Goal: Task Accomplishment & Management: Manage account settings

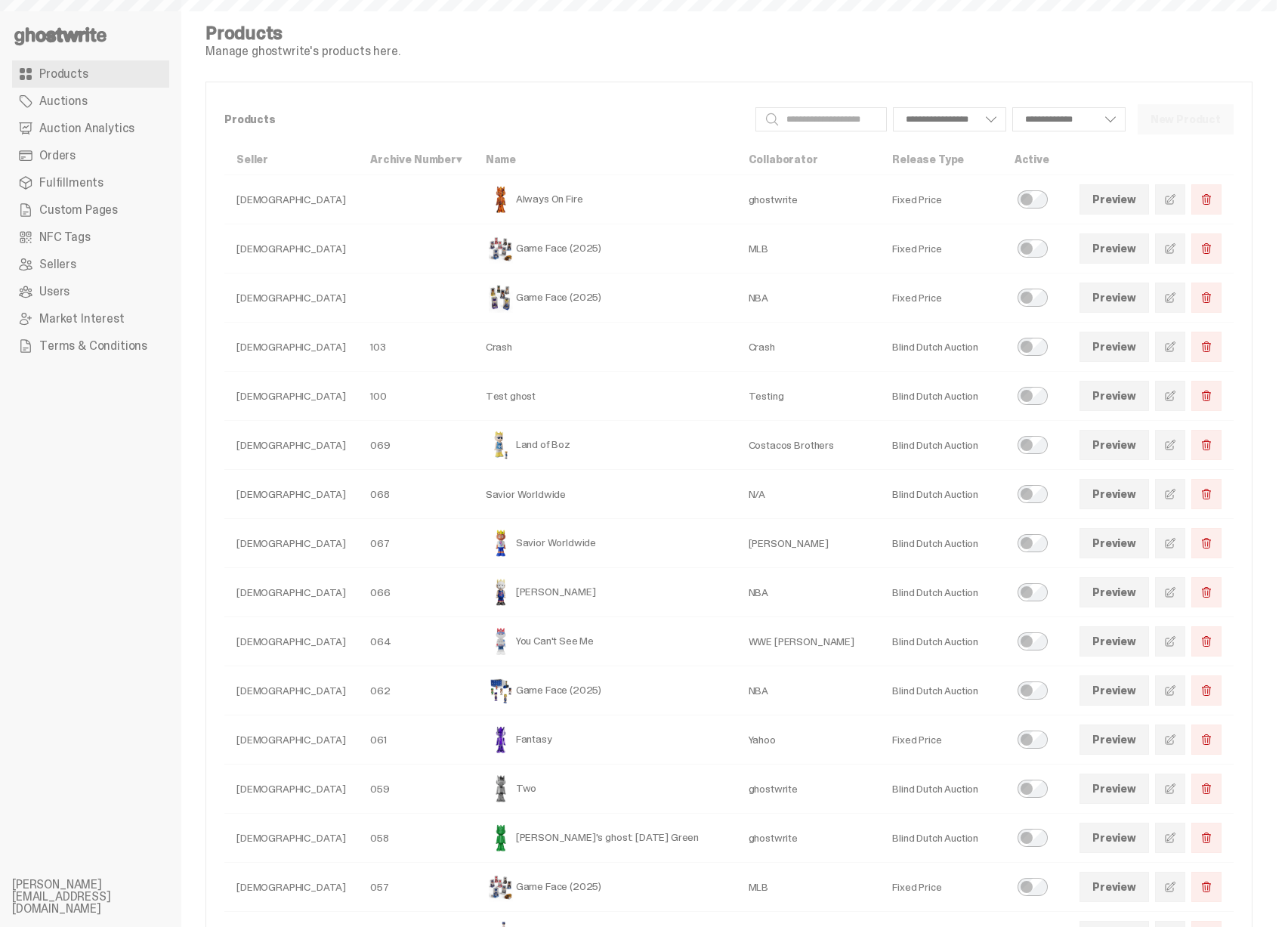
click at [79, 126] on span "Auction Analytics" at bounding box center [87, 128] width 95 height 12
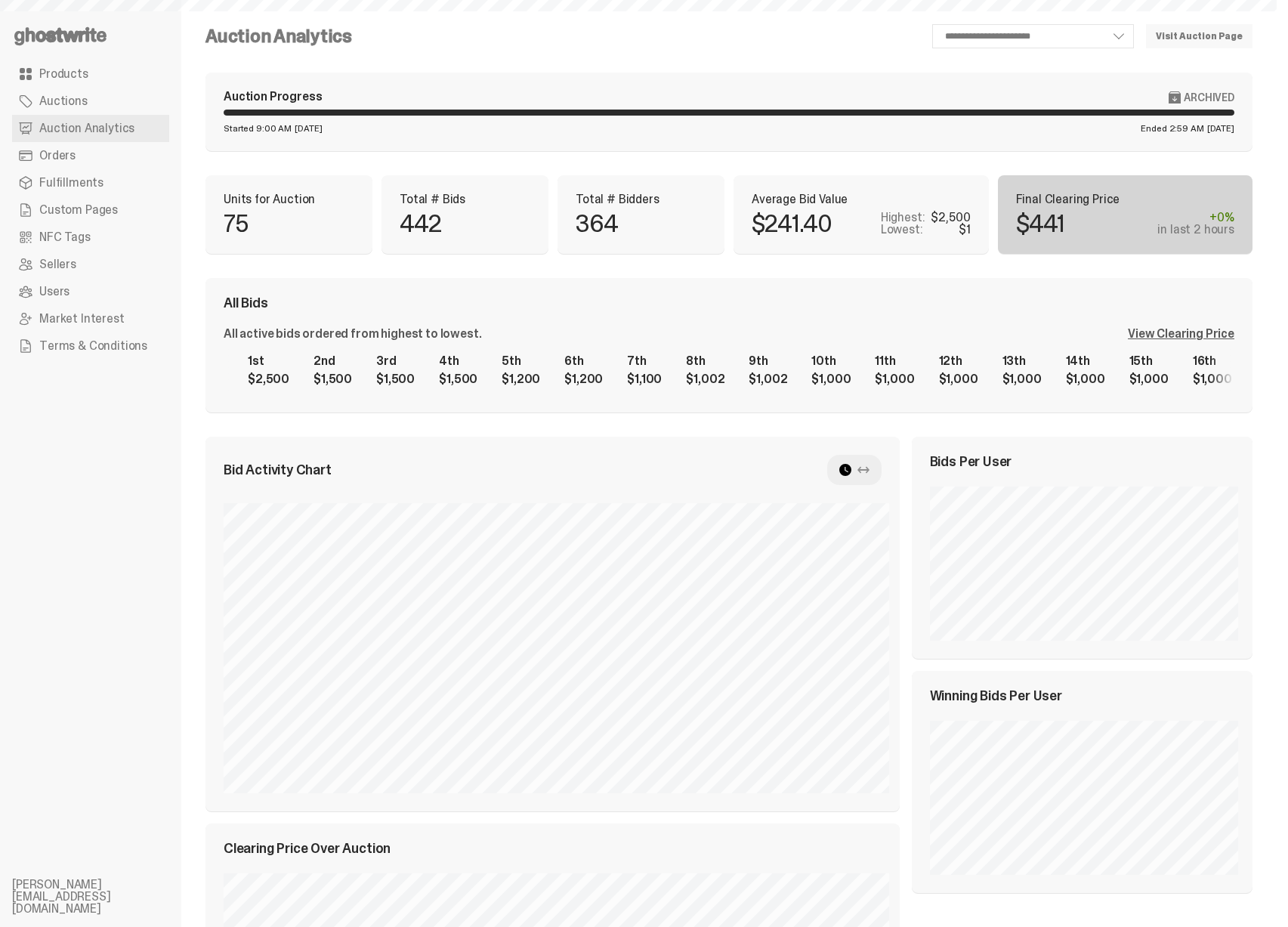
select select "**"
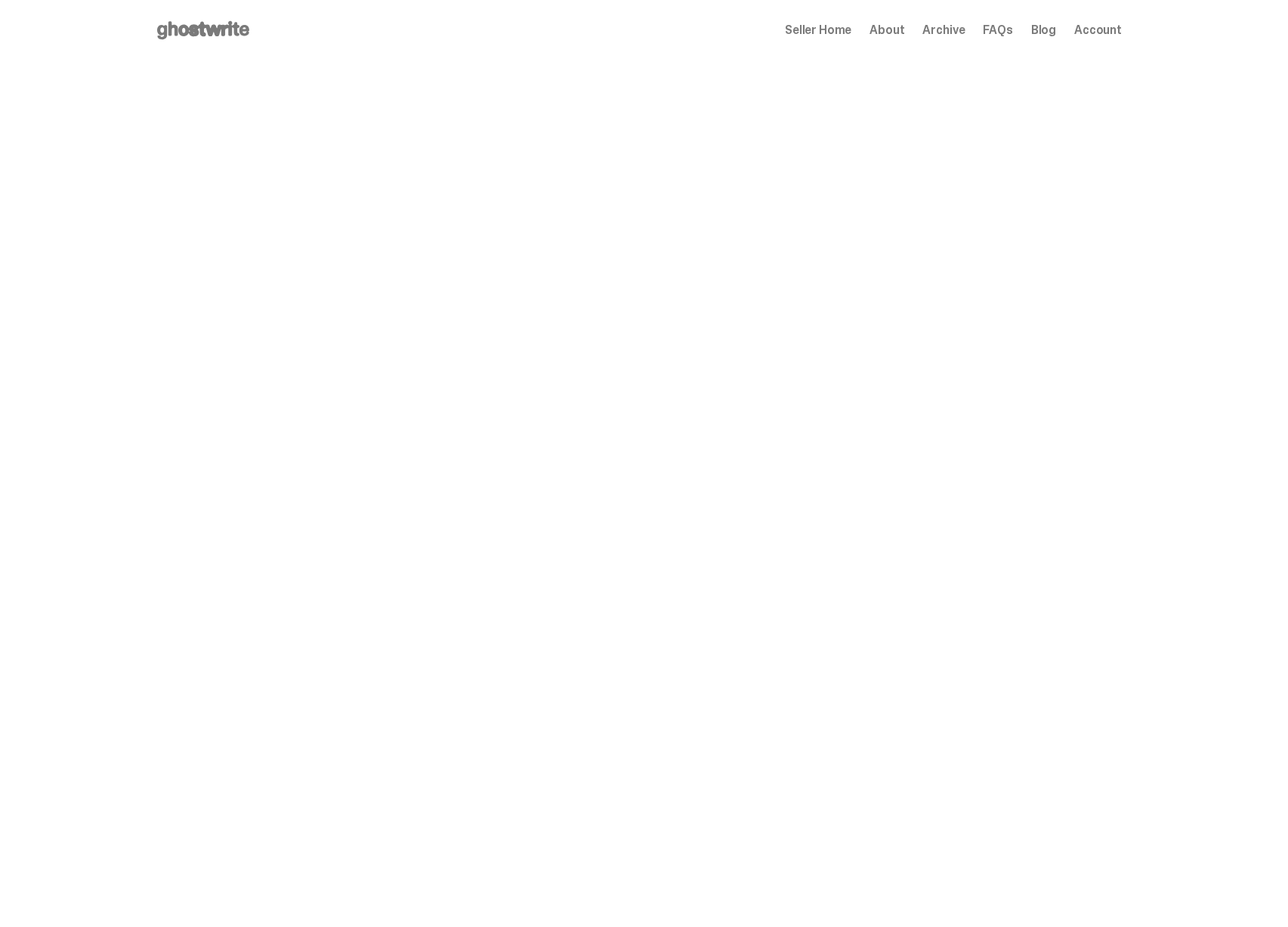
click at [843, 33] on span "Seller Home" at bounding box center [818, 30] width 66 height 12
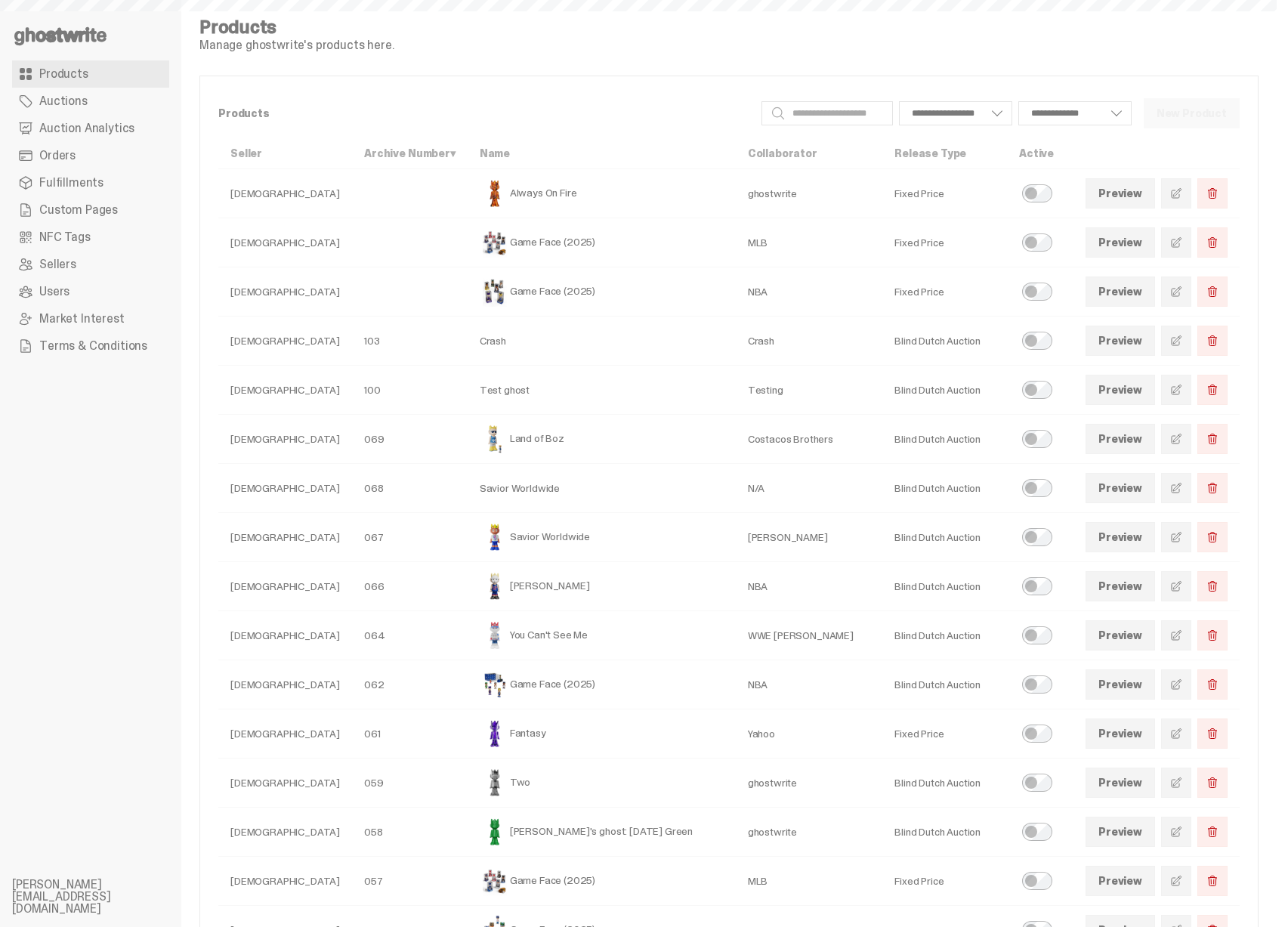
click at [89, 216] on span "Custom Pages" at bounding box center [79, 210] width 79 height 12
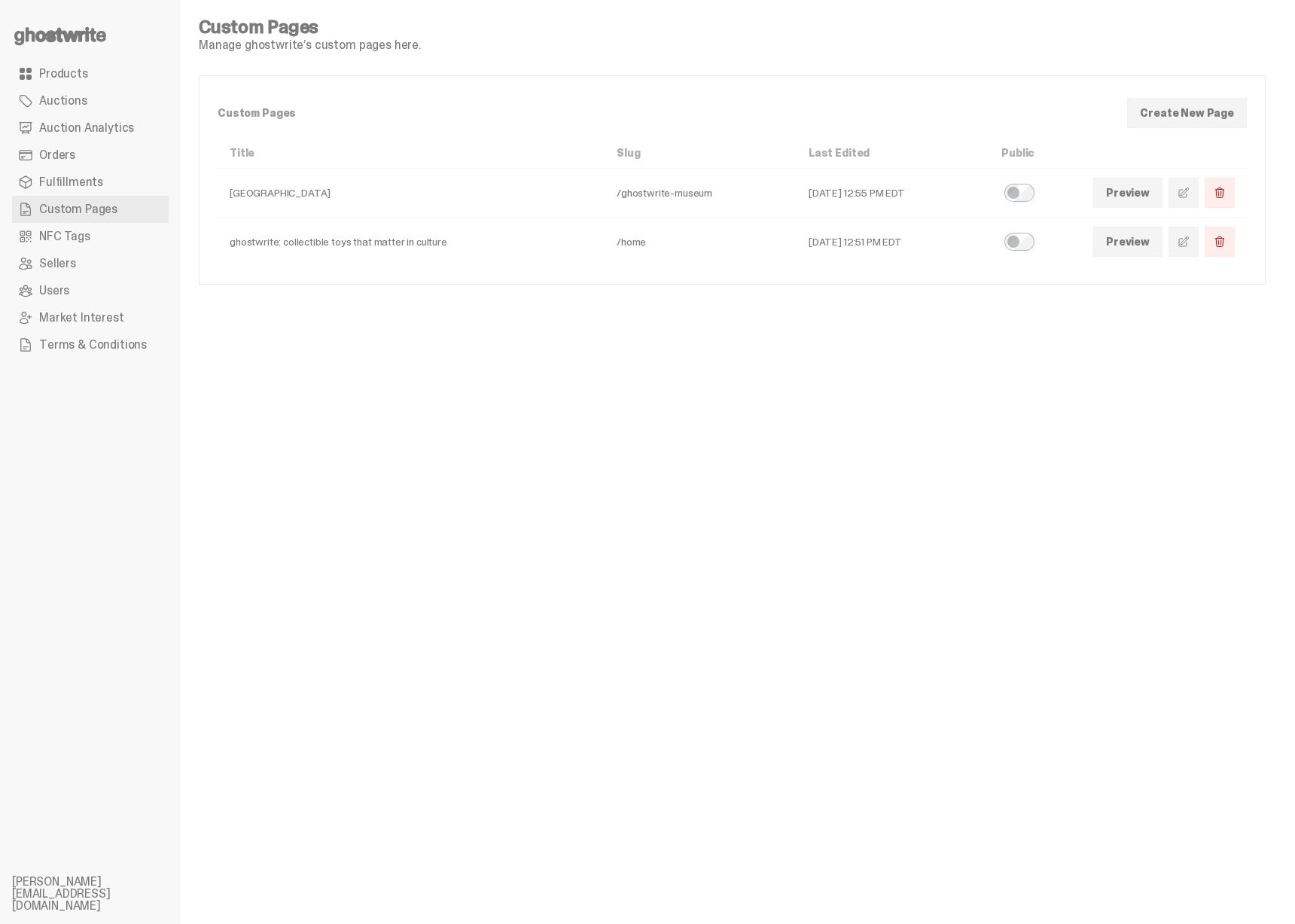
click at [1170, 244] on link at bounding box center [1183, 241] width 30 height 30
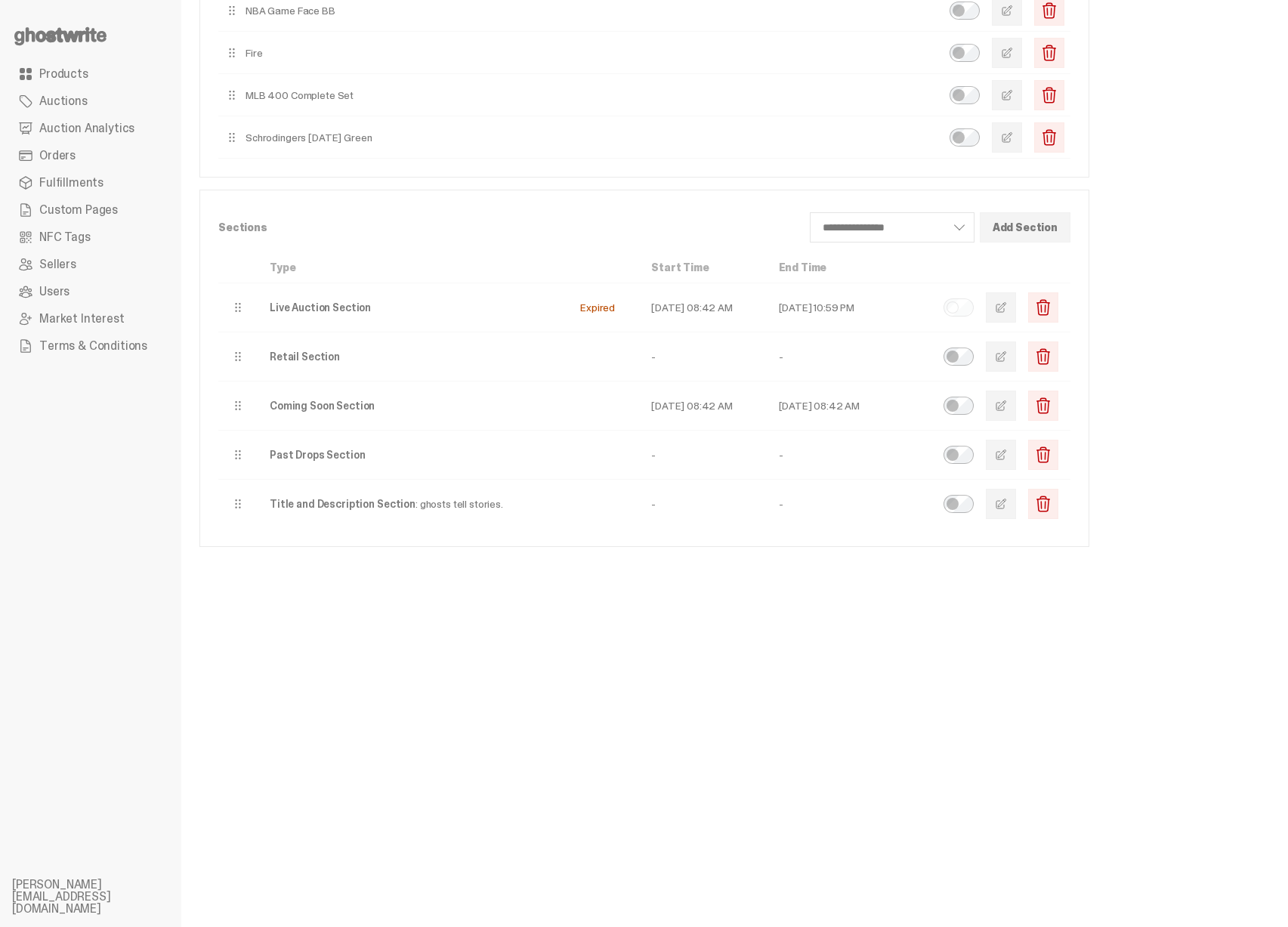
scroll to position [377, 0]
click at [1016, 413] on button "button" at bounding box center [1001, 404] width 30 height 30
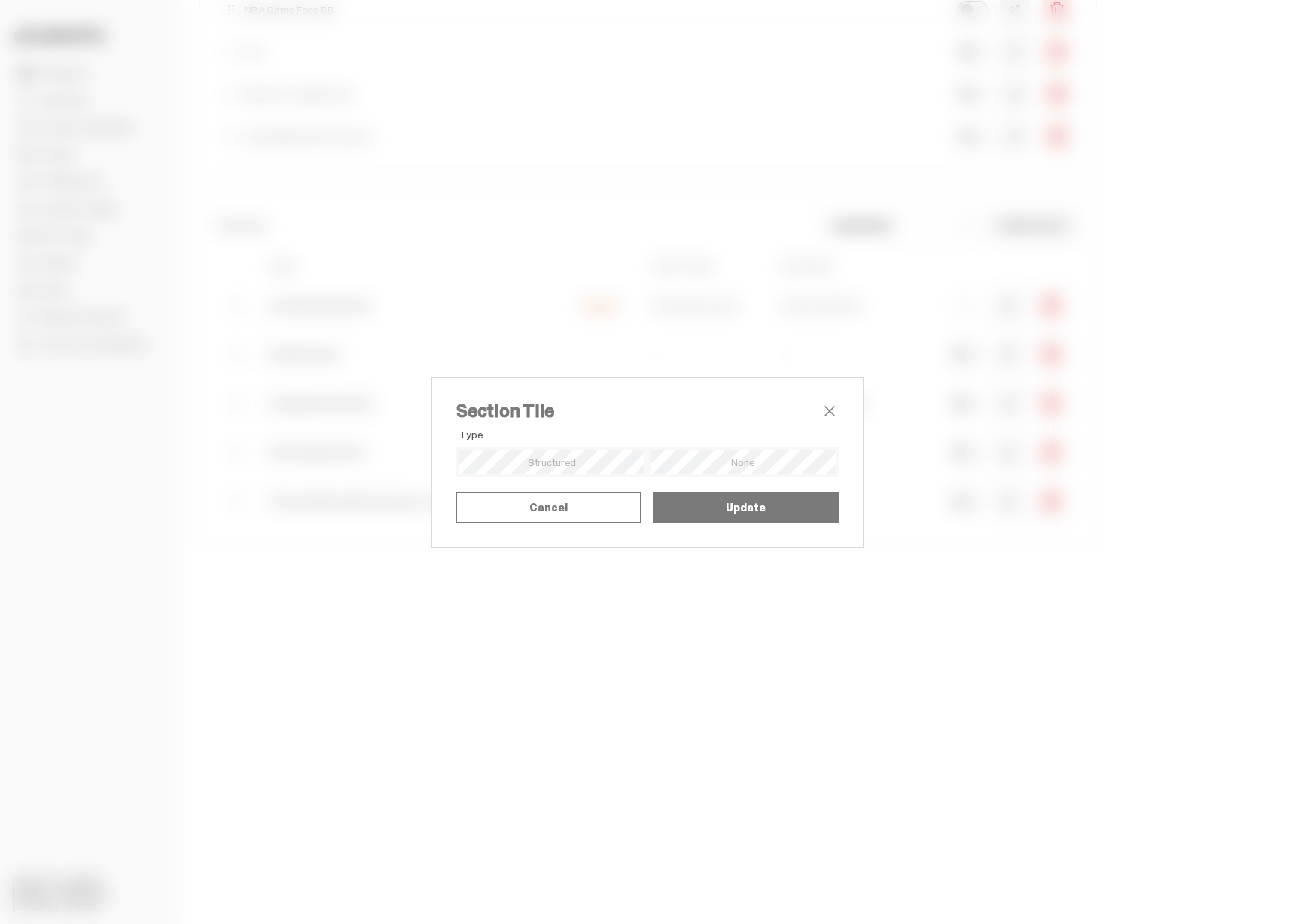
click at [938, 469] on div "Section Tile Type Alignment Mode Title Upload SVG as Title" at bounding box center [648, 462] width 1295 height 924
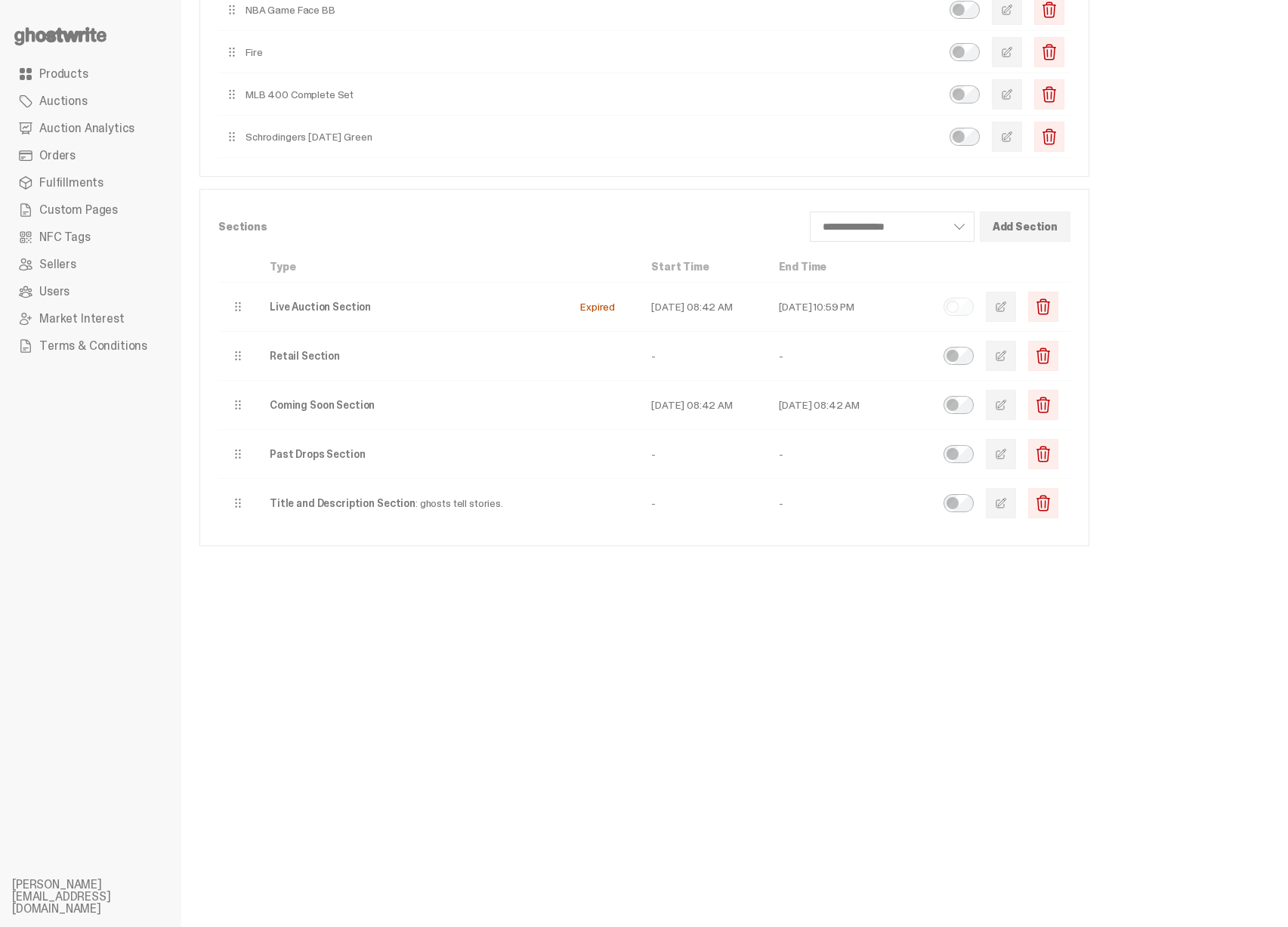
click at [1007, 454] on span "button" at bounding box center [1001, 454] width 12 height 12
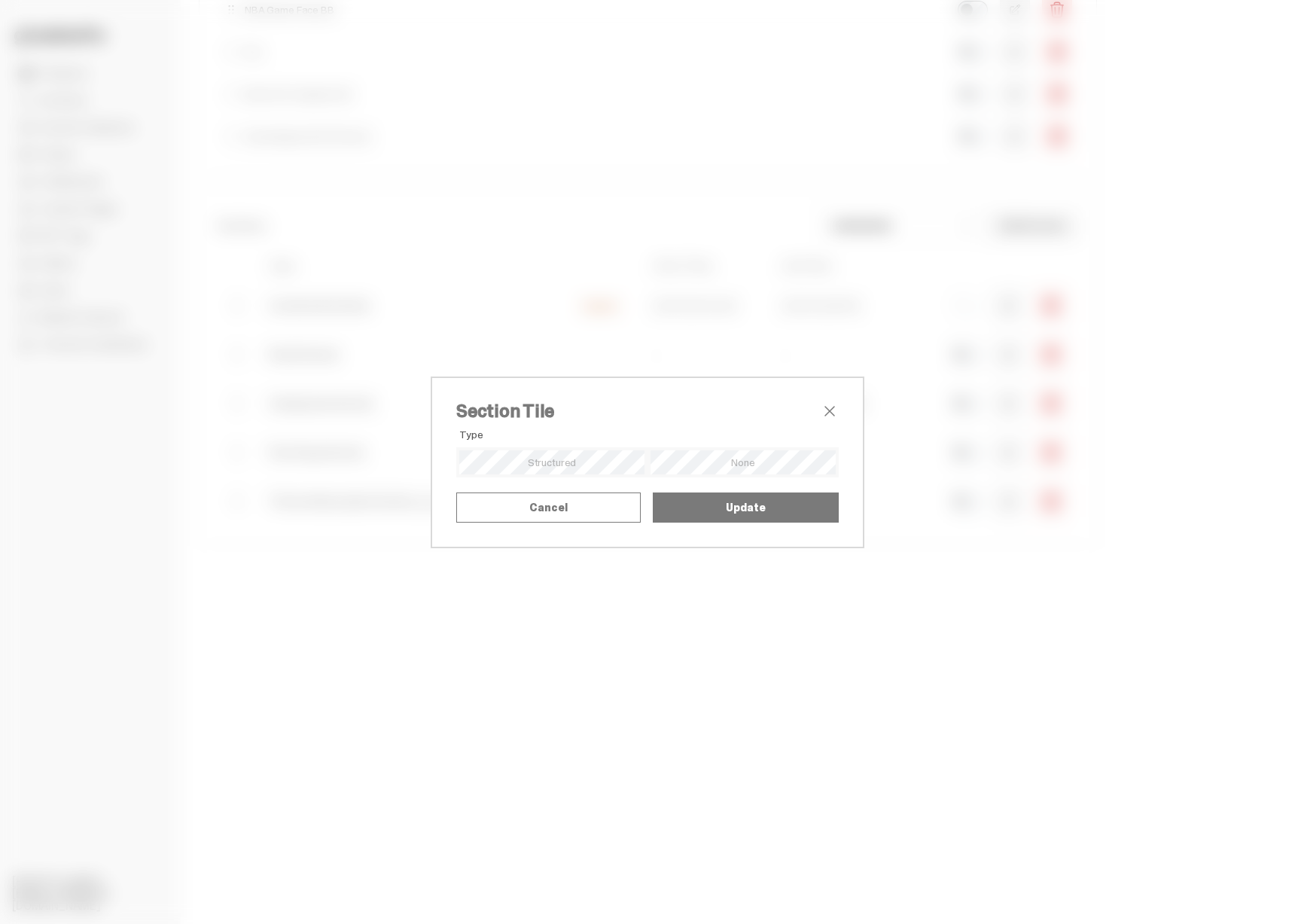
click at [1001, 501] on div "Section Tile Type Alignment Mode Title Upload SVG as Title" at bounding box center [648, 462] width 1295 height 924
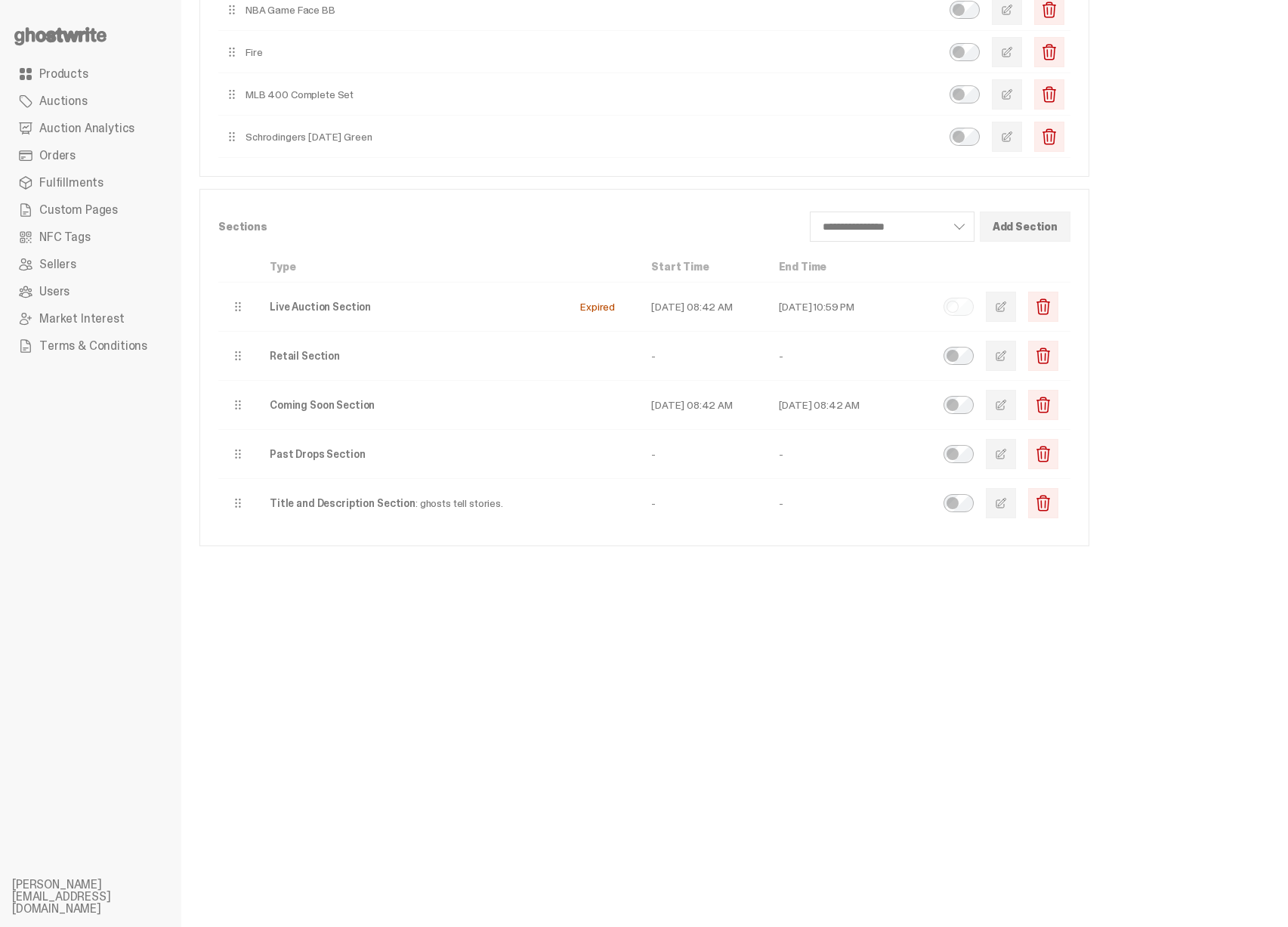
click at [1007, 501] on span "button" at bounding box center [1001, 503] width 12 height 12
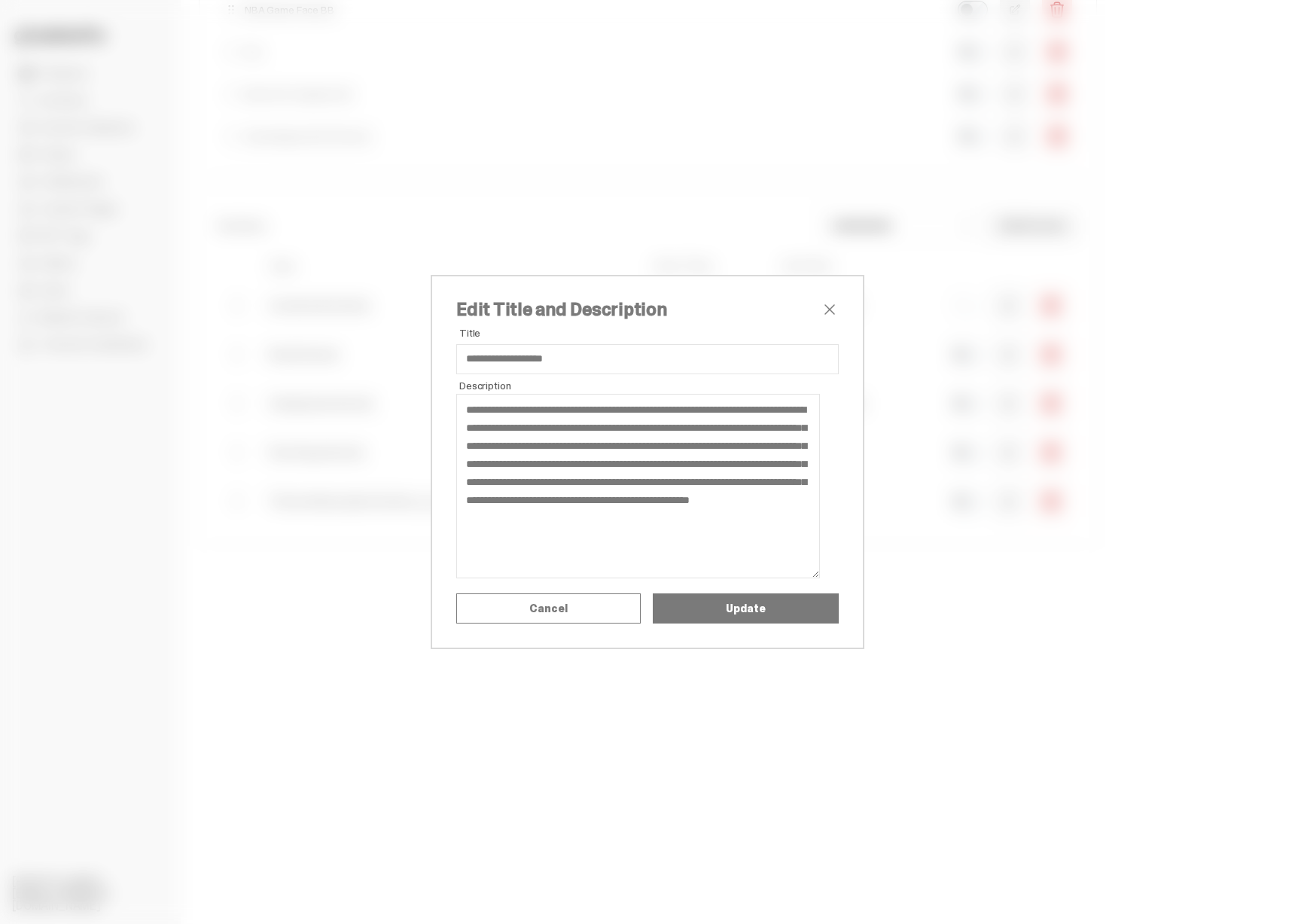
click at [1010, 323] on div "**********" at bounding box center [648, 462] width 1295 height 924
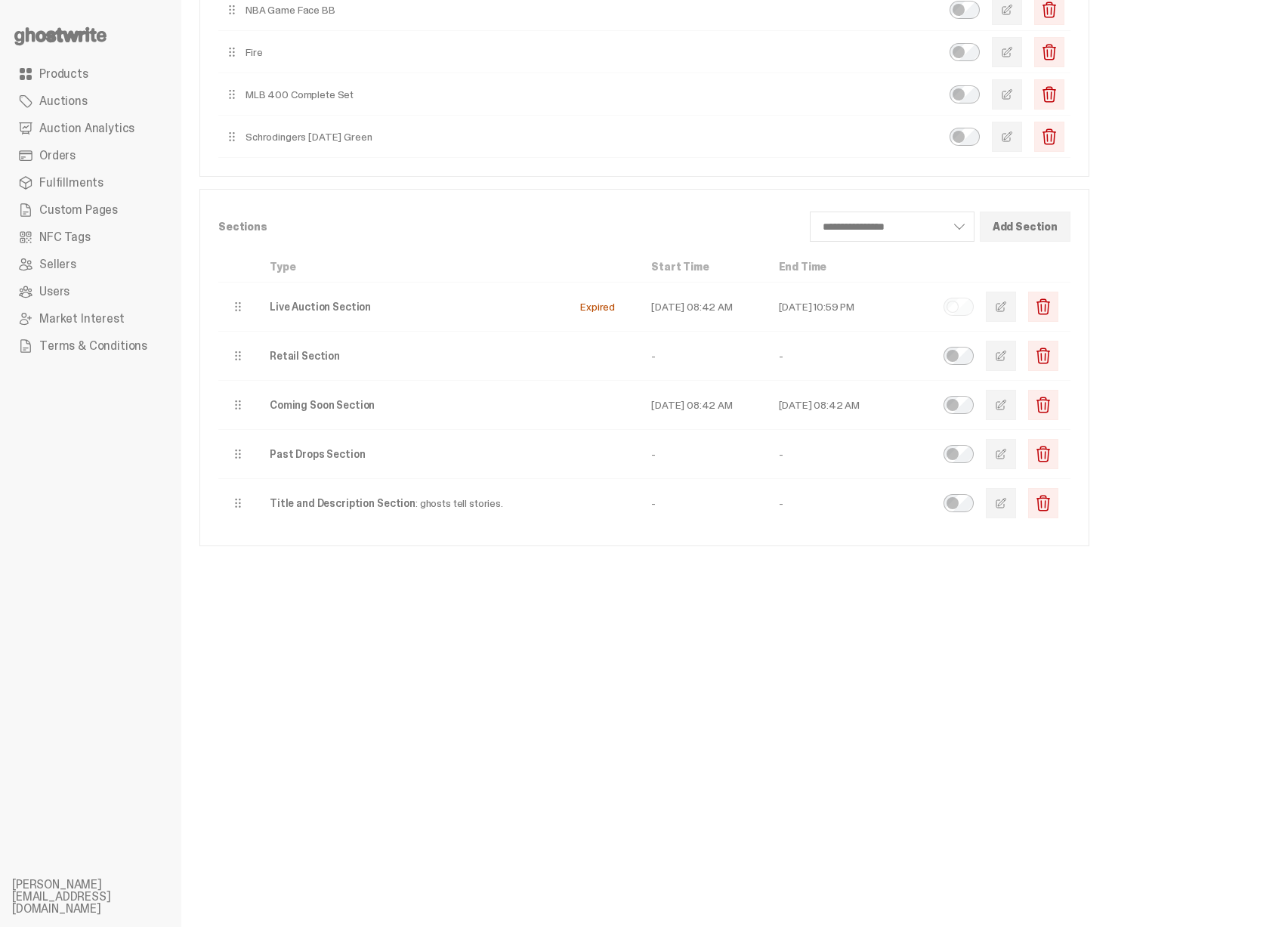
click at [1016, 318] on button "button" at bounding box center [1001, 306] width 30 height 30
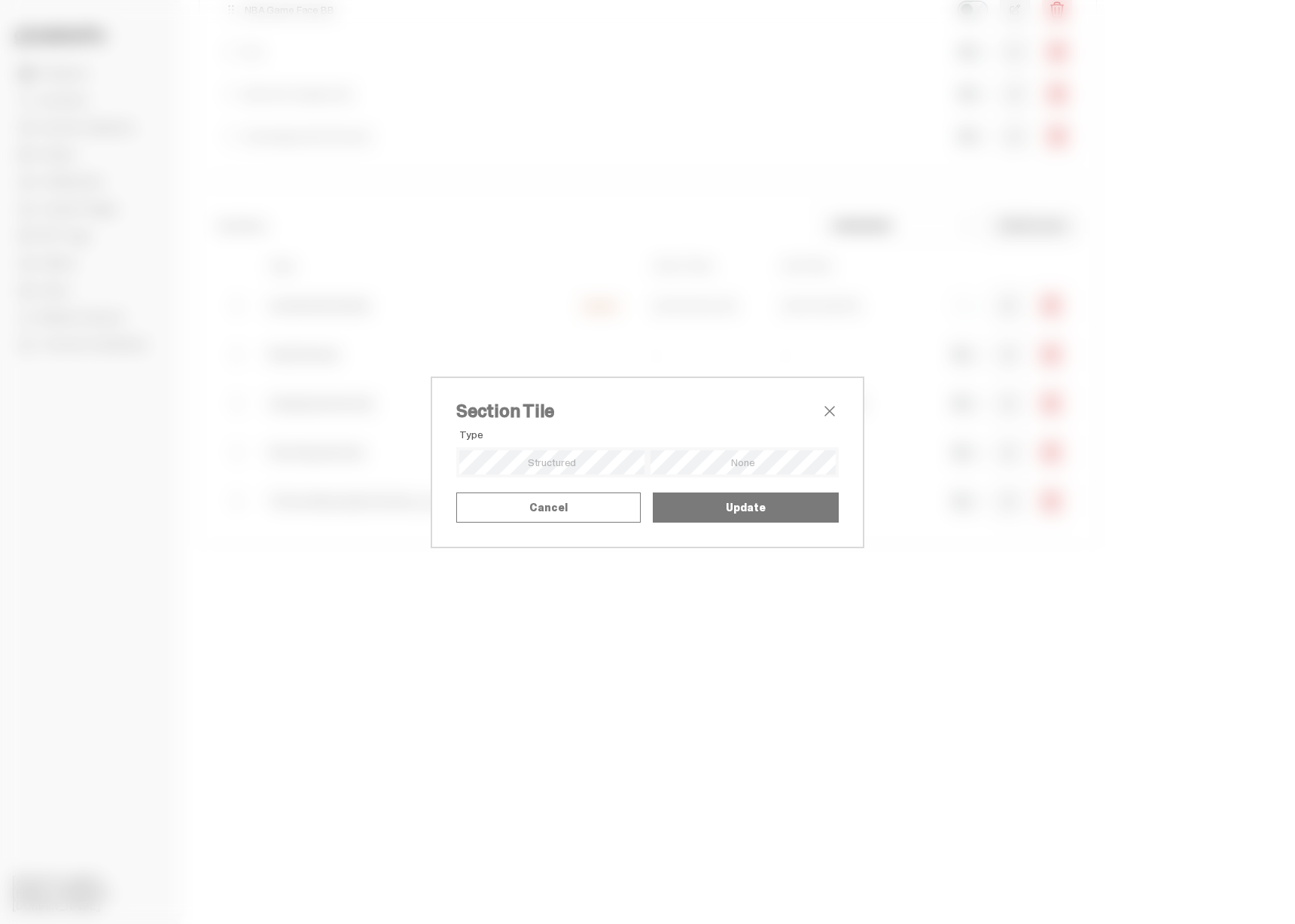
click at [950, 384] on div "Section Tile Type Alignment Mode Title Upload SVG as Title" at bounding box center [648, 462] width 1295 height 924
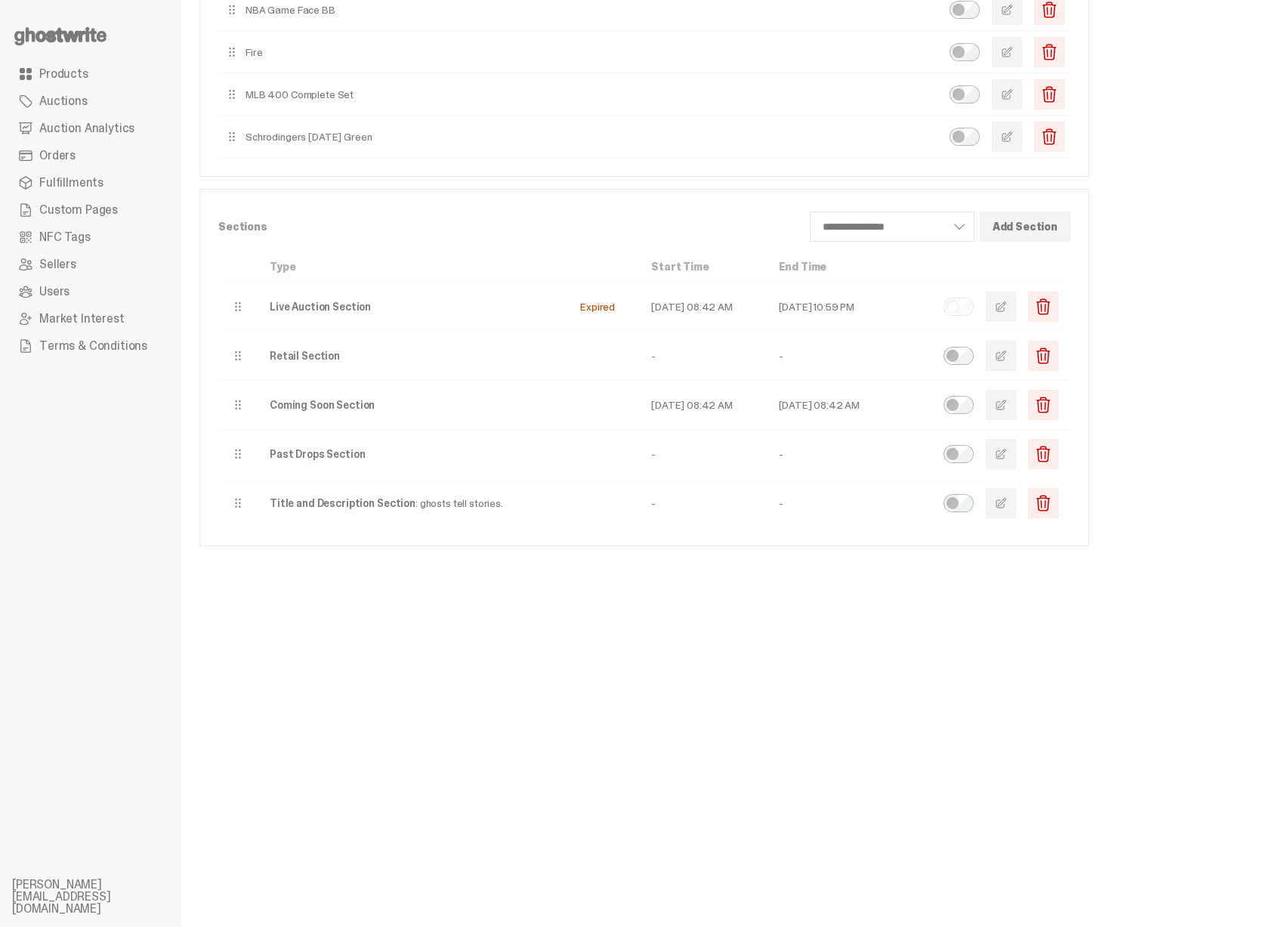
click at [1007, 360] on span "button" at bounding box center [1001, 355] width 12 height 12
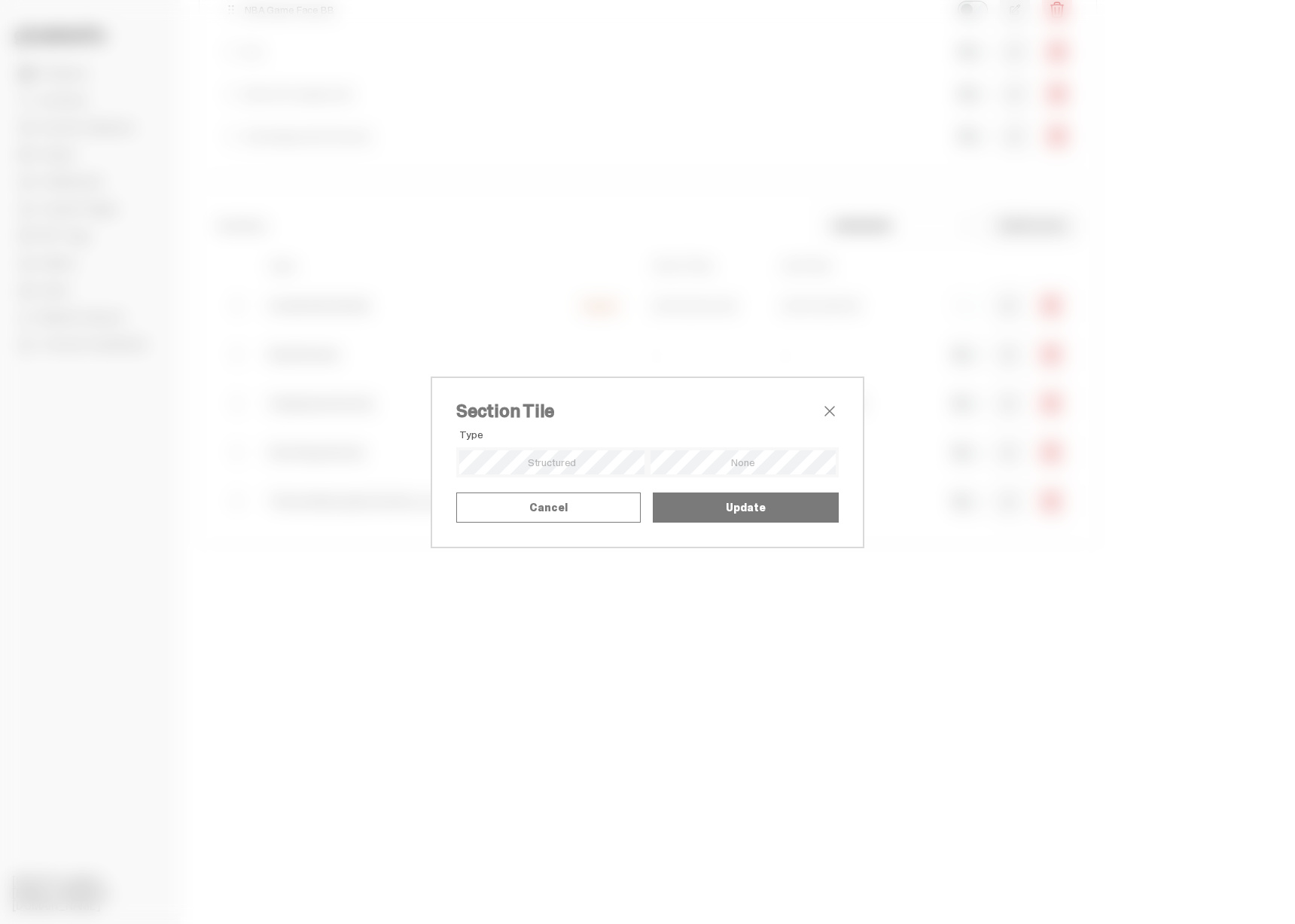
click at [941, 357] on div "Section Tile Type Alignment Mode Title Upload SVG as Title" at bounding box center [648, 462] width 1295 height 924
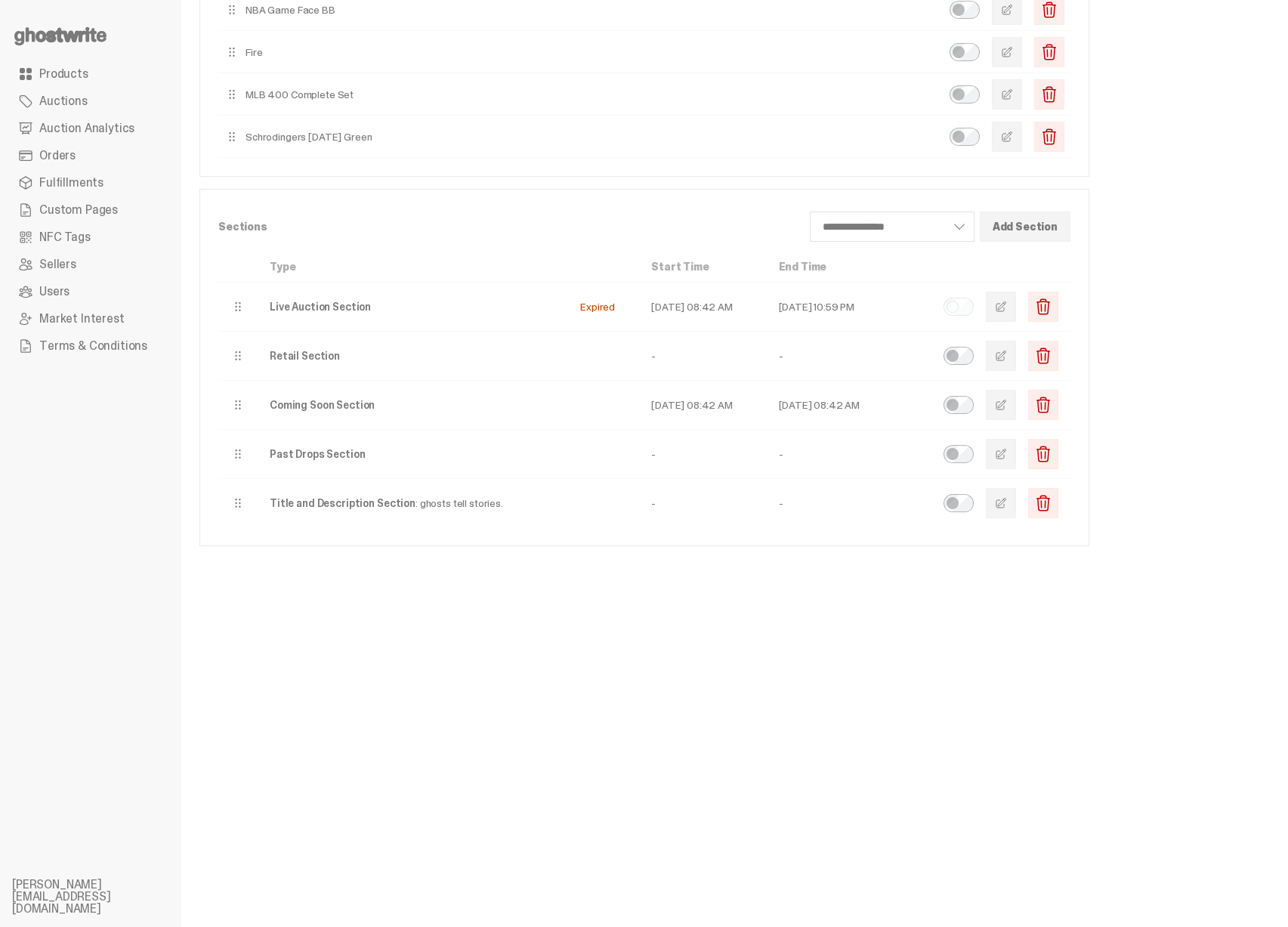
click at [1007, 307] on span "button" at bounding box center [1001, 306] width 12 height 12
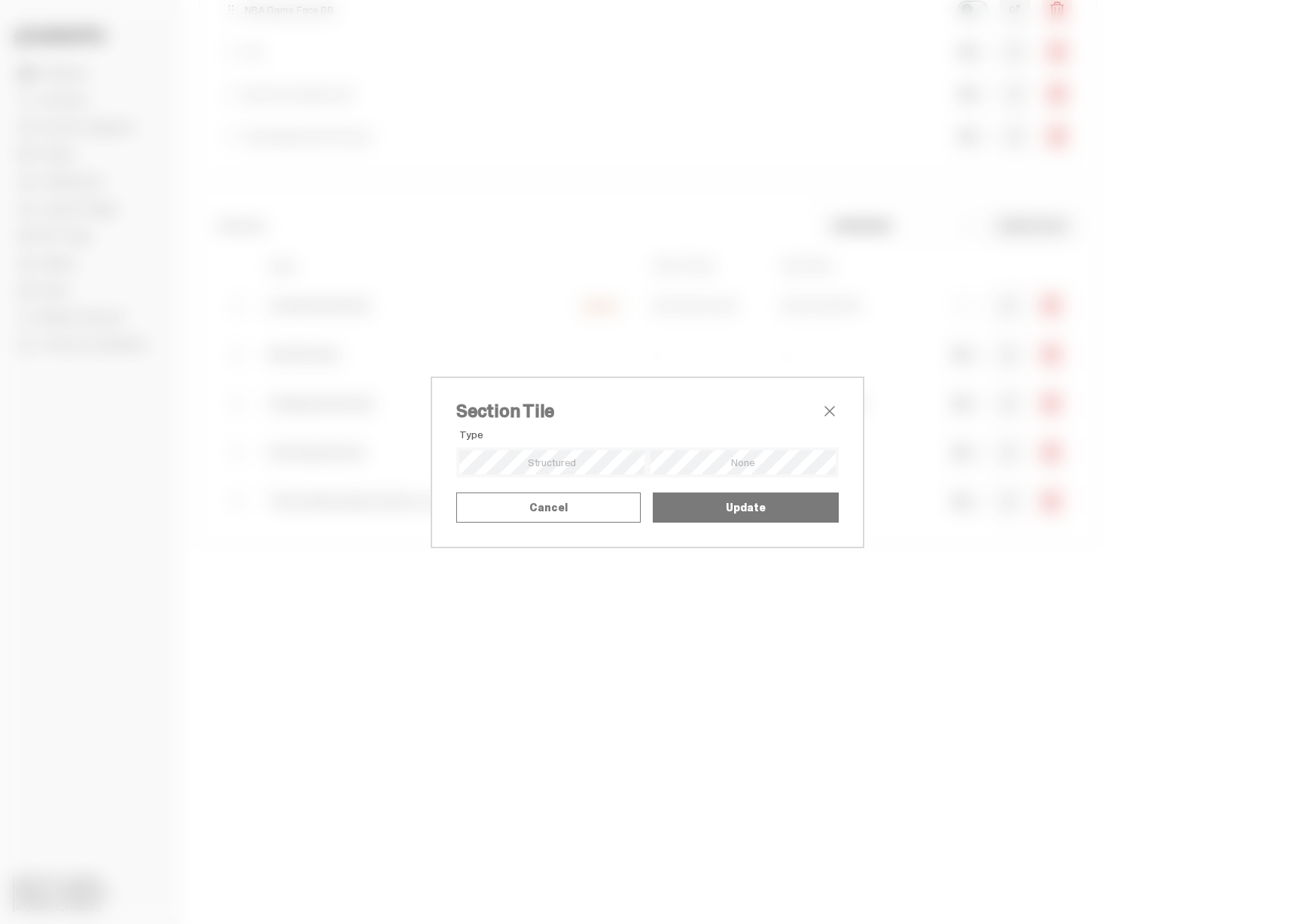
click at [901, 333] on div "Section Tile Type Alignment Mode Title Upload SVG as Title" at bounding box center [648, 462] width 1295 height 924
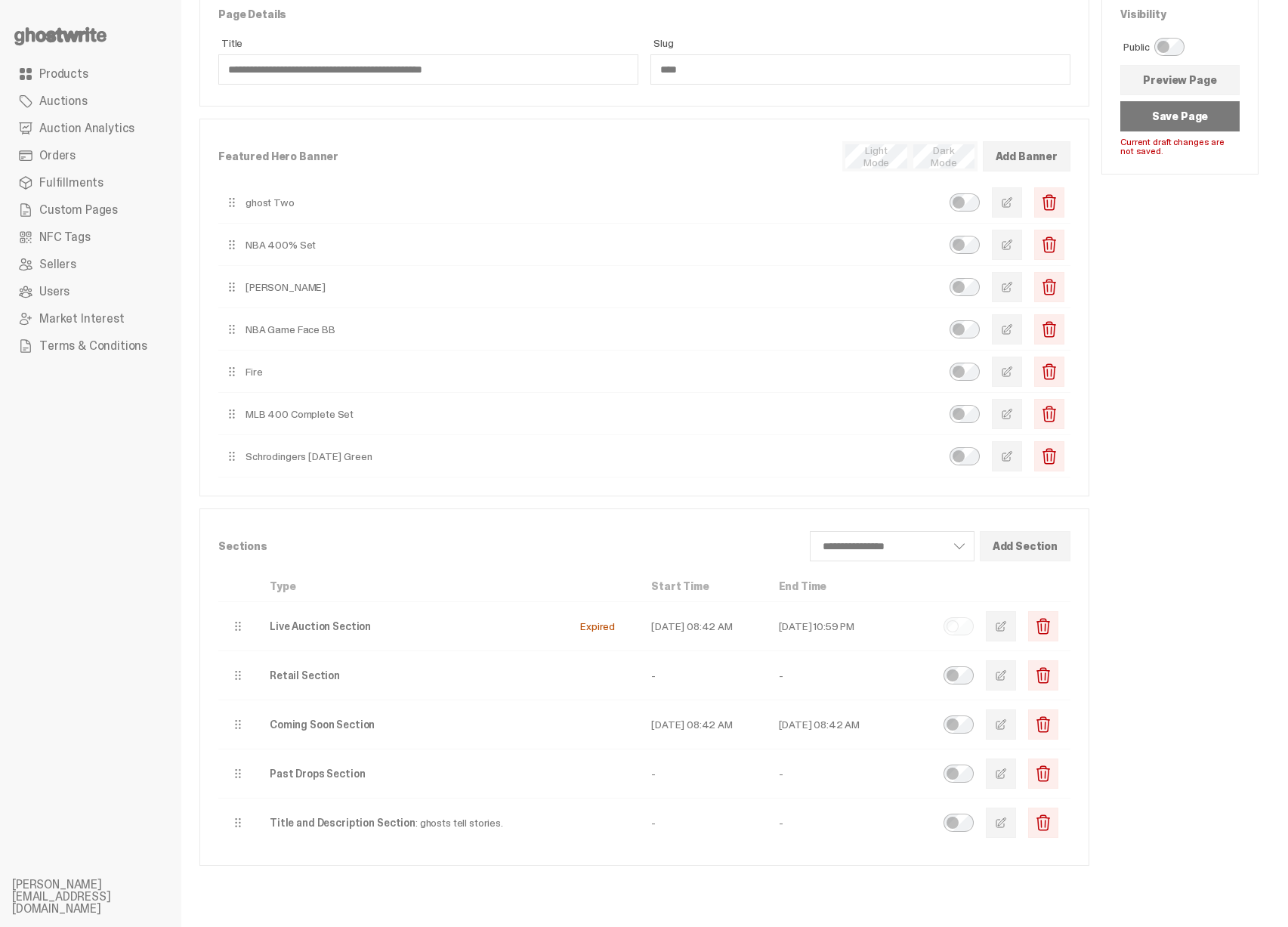
scroll to position [0, 0]
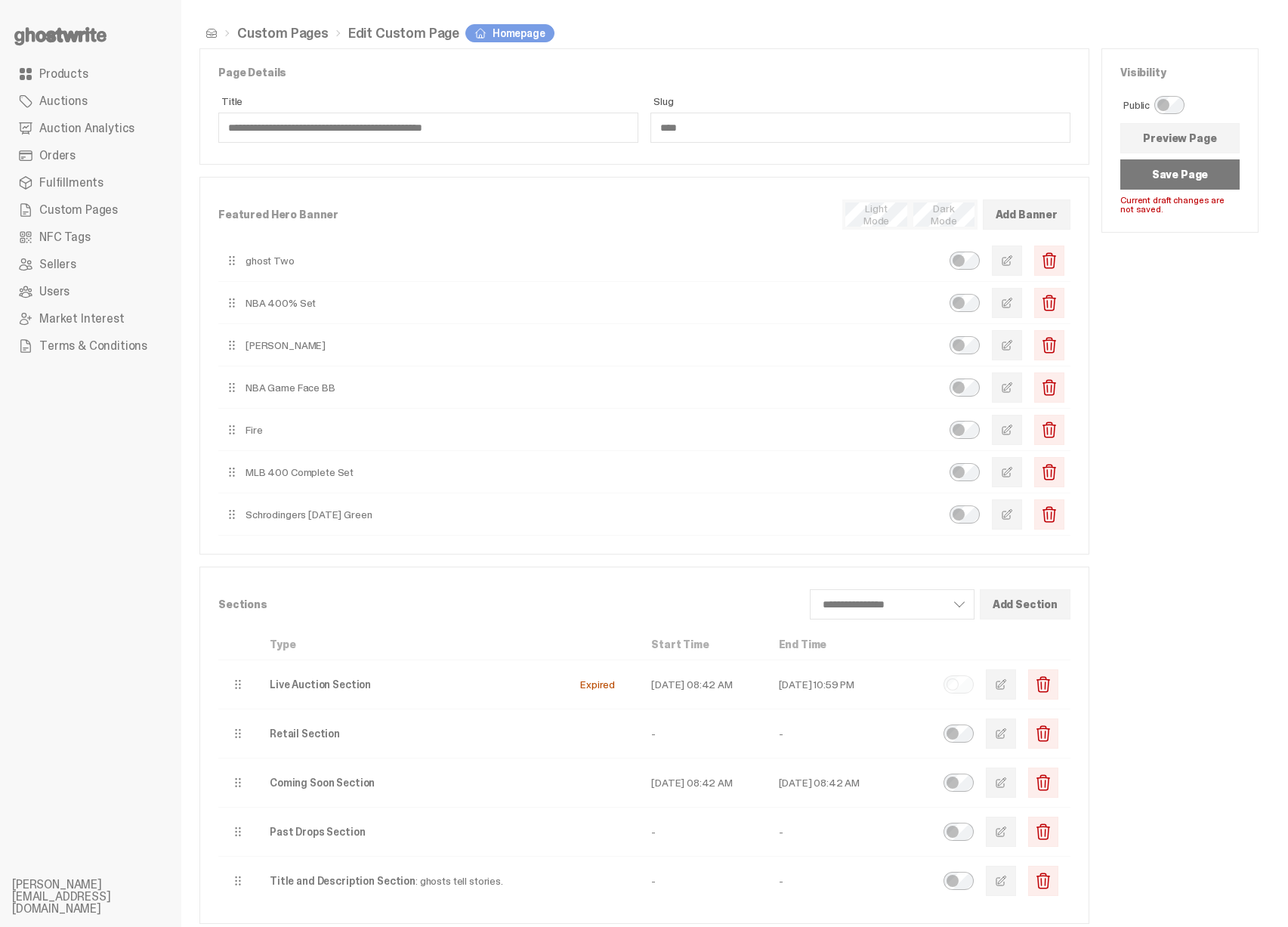
select select
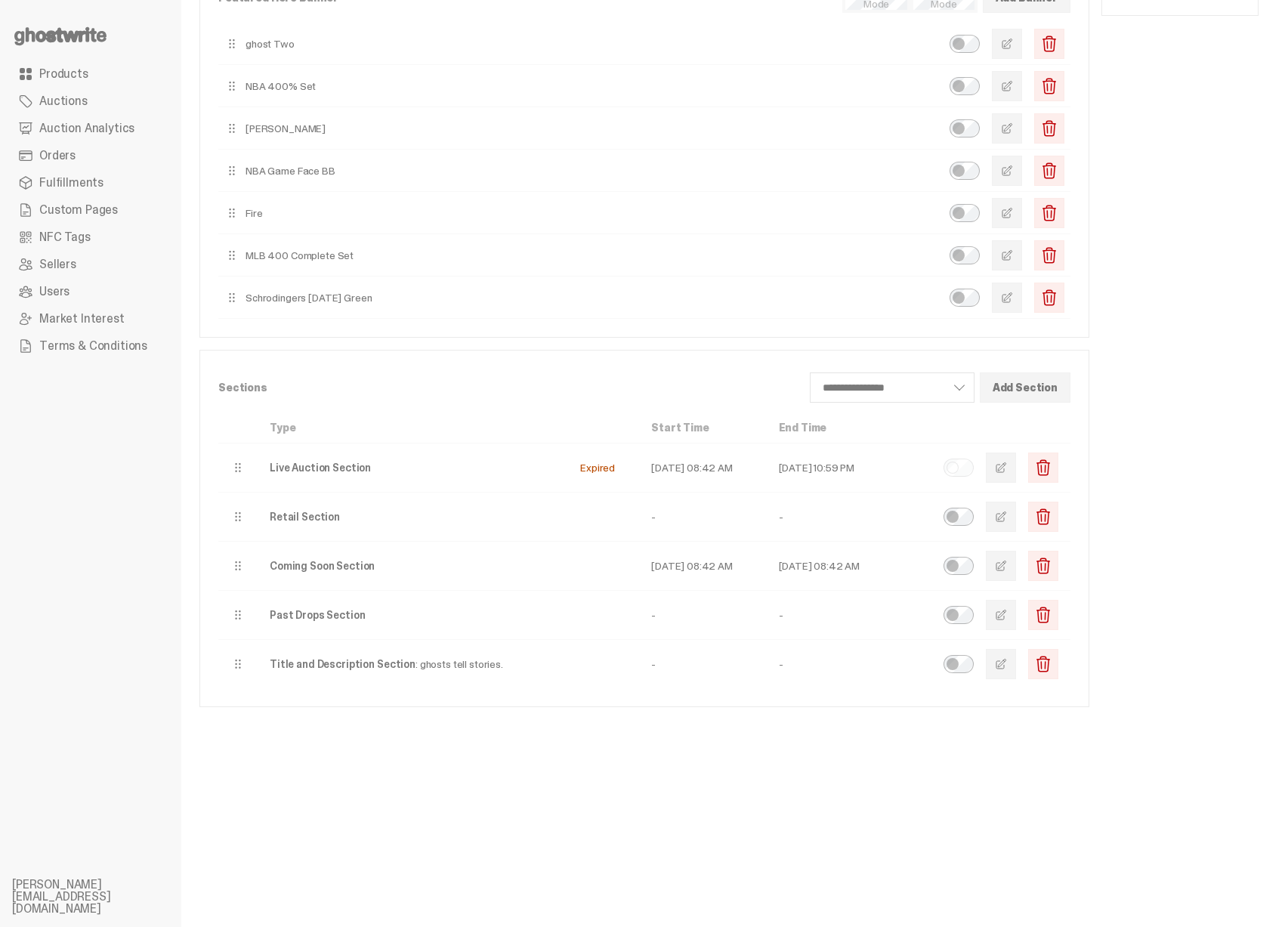
scroll to position [7, 0]
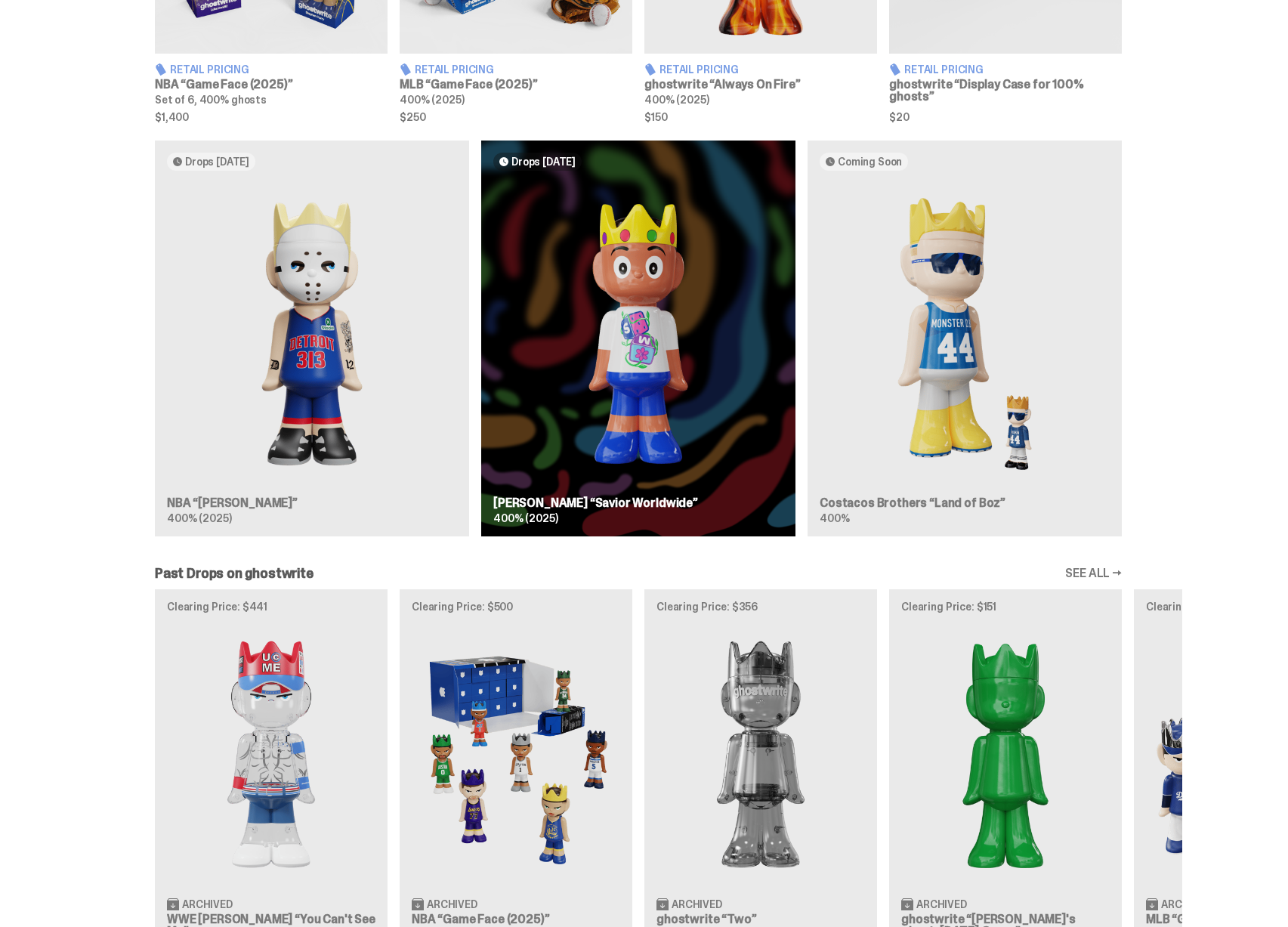
scroll to position [804, 0]
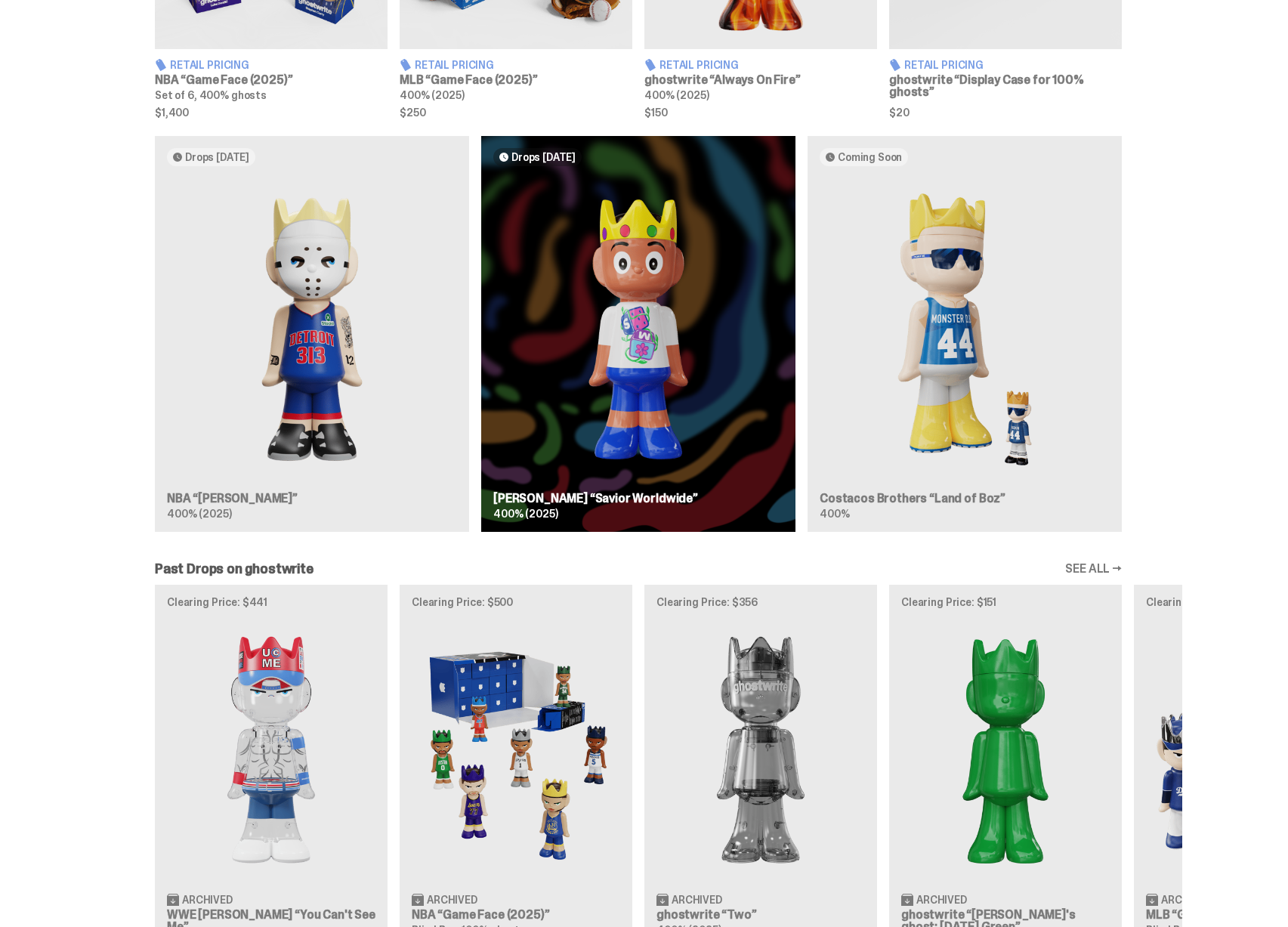
click at [107, 480] on div "Drops [DATE] NBA “[PERSON_NAME]” 400% (2025) Drops [DATE] [PERSON_NAME] “Savior…" at bounding box center [638, 340] width 1088 height 408
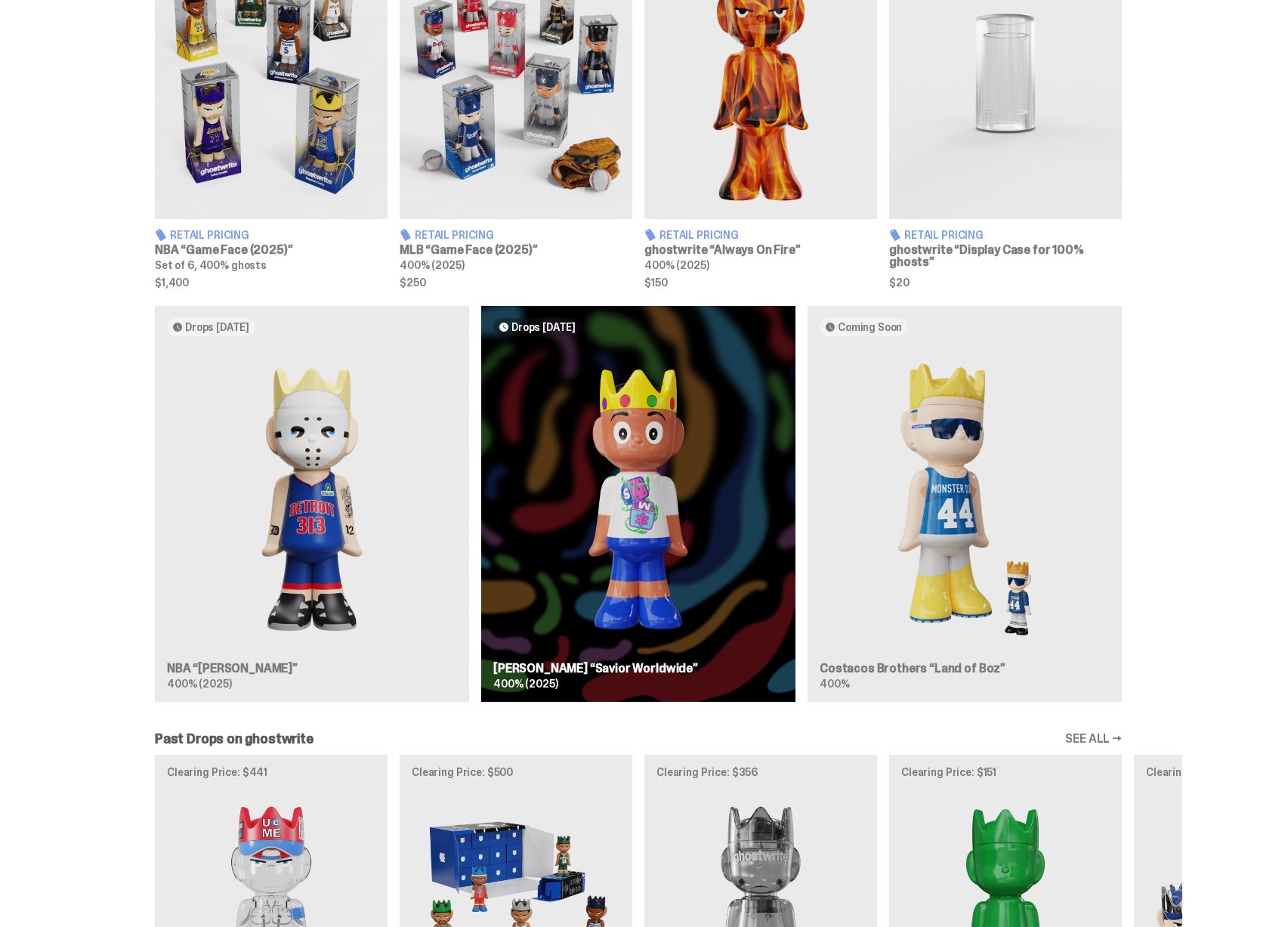
scroll to position [635, 0]
click at [93, 582] on div "Drops Oct 14 NBA “Eminem” 400% (2025) Drops Oct 21 Jae Tips “Savior Worldwide” …" at bounding box center [638, 509] width 1277 height 408
click at [272, 526] on div "Drops Oct 14 NBA “Eminem” 400% (2025) Drops Oct 21 Jae Tips “Savior Worldwide” …" at bounding box center [638, 509] width 1088 height 408
click at [690, 507] on div "Drops Oct 14 NBA “Eminem” 400% (2025) Drops Oct 21 Jae Tips “Savior Worldwide” …" at bounding box center [638, 509] width 1088 height 408
click at [978, 501] on div "Drops Oct 14 NBA “Eminem” 400% (2025) Drops Oct 21 Jae Tips “Savior Worldwide” …" at bounding box center [638, 509] width 1088 height 408
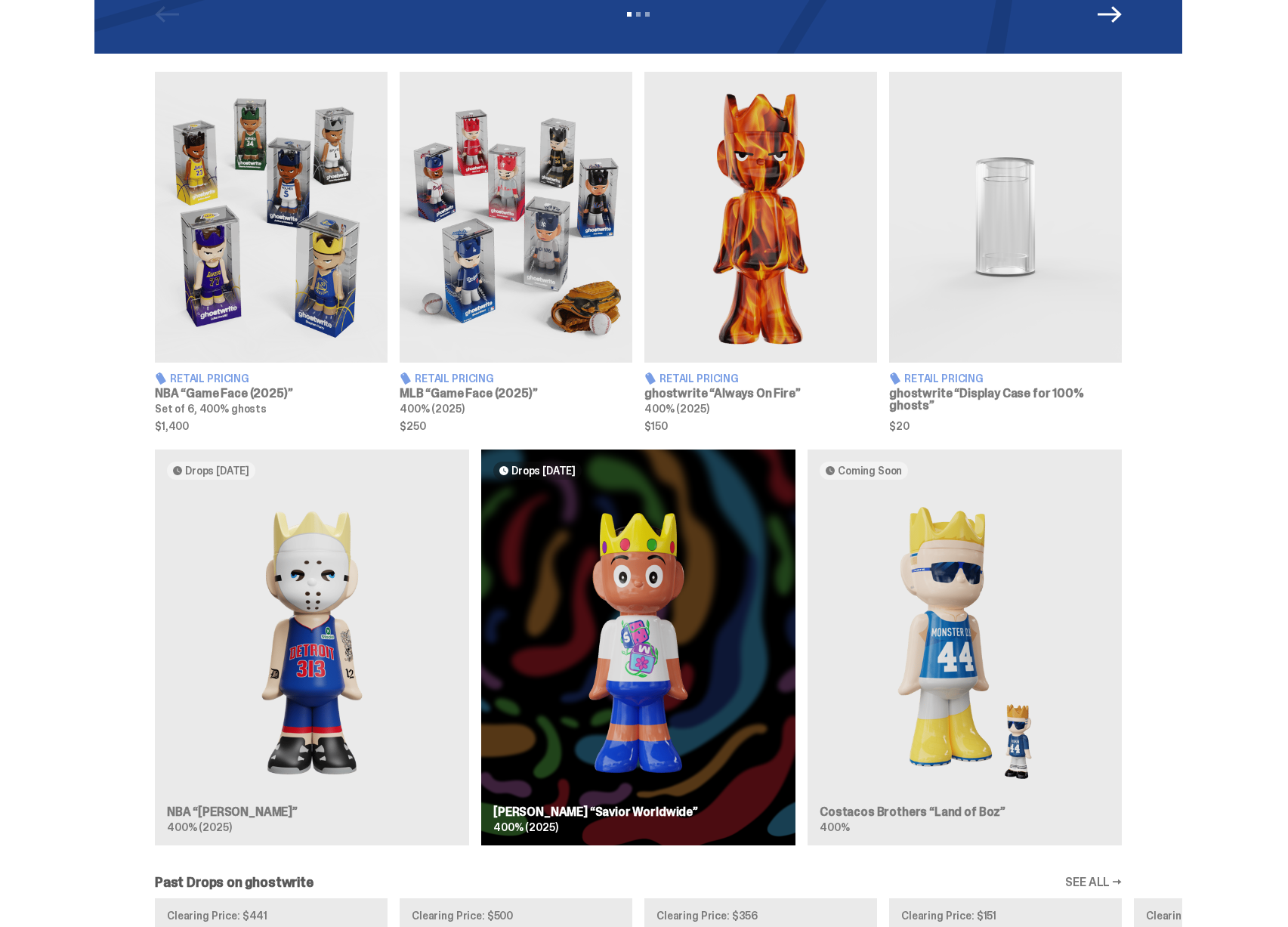
scroll to position [506, 0]
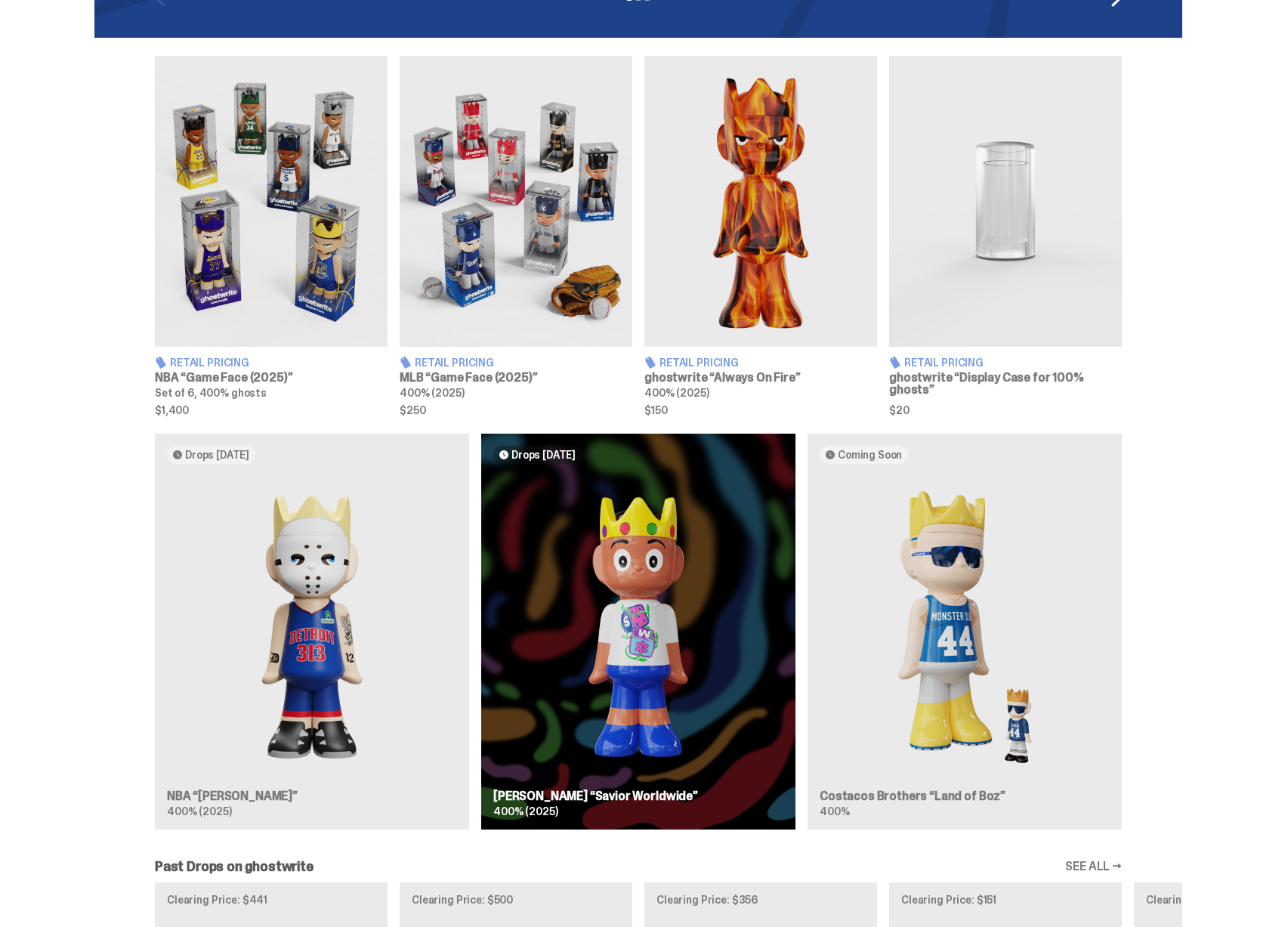
click at [377, 605] on div "Drops Oct 14 NBA “Eminem” 400% (2025) Drops Oct 21 Jae Tips “Savior Worldwide” …" at bounding box center [638, 637] width 1088 height 408
click at [264, 288] on img at bounding box center [272, 201] width 233 height 291
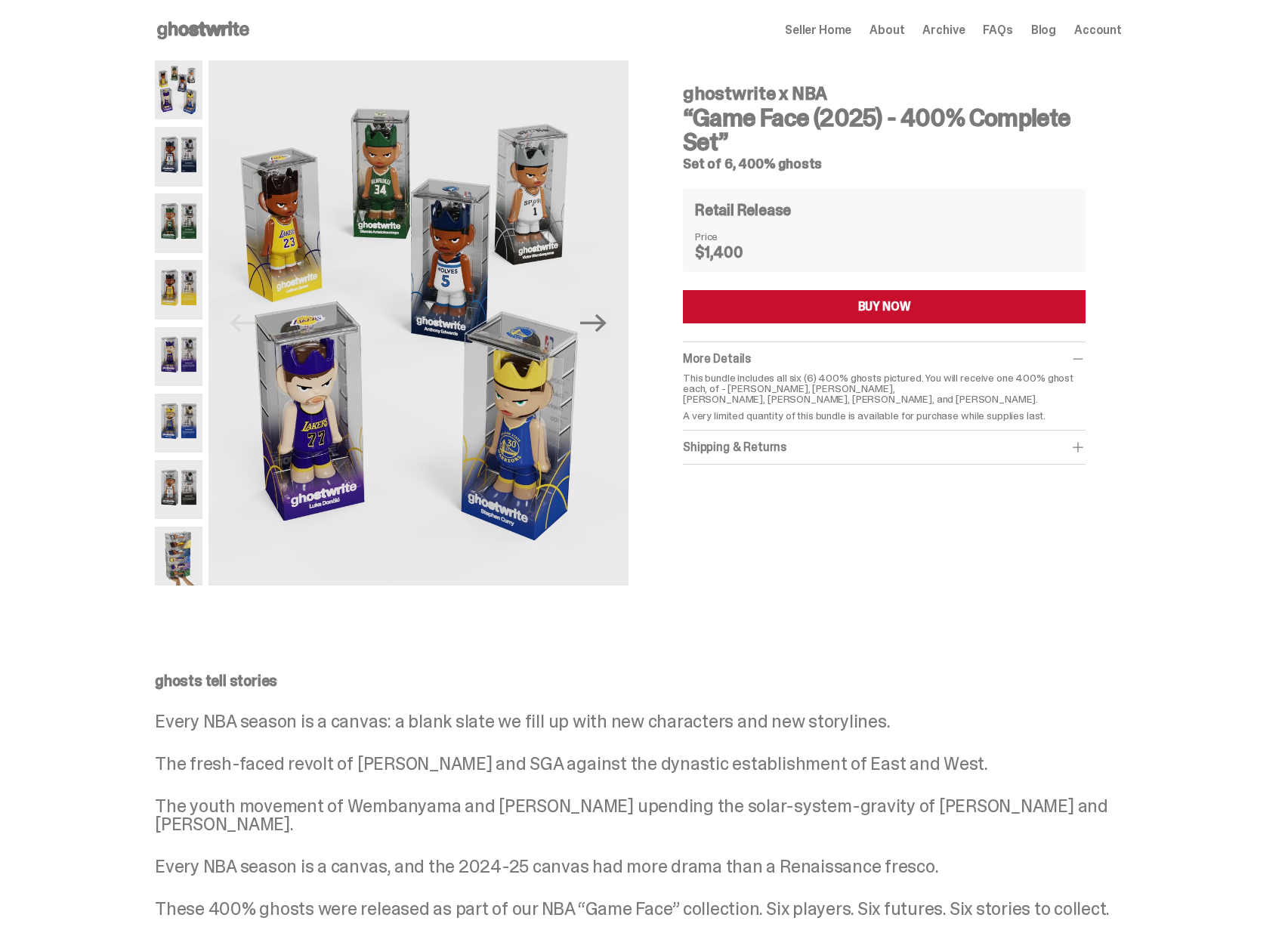
click at [220, 37] on icon at bounding box center [203, 30] width 97 height 24
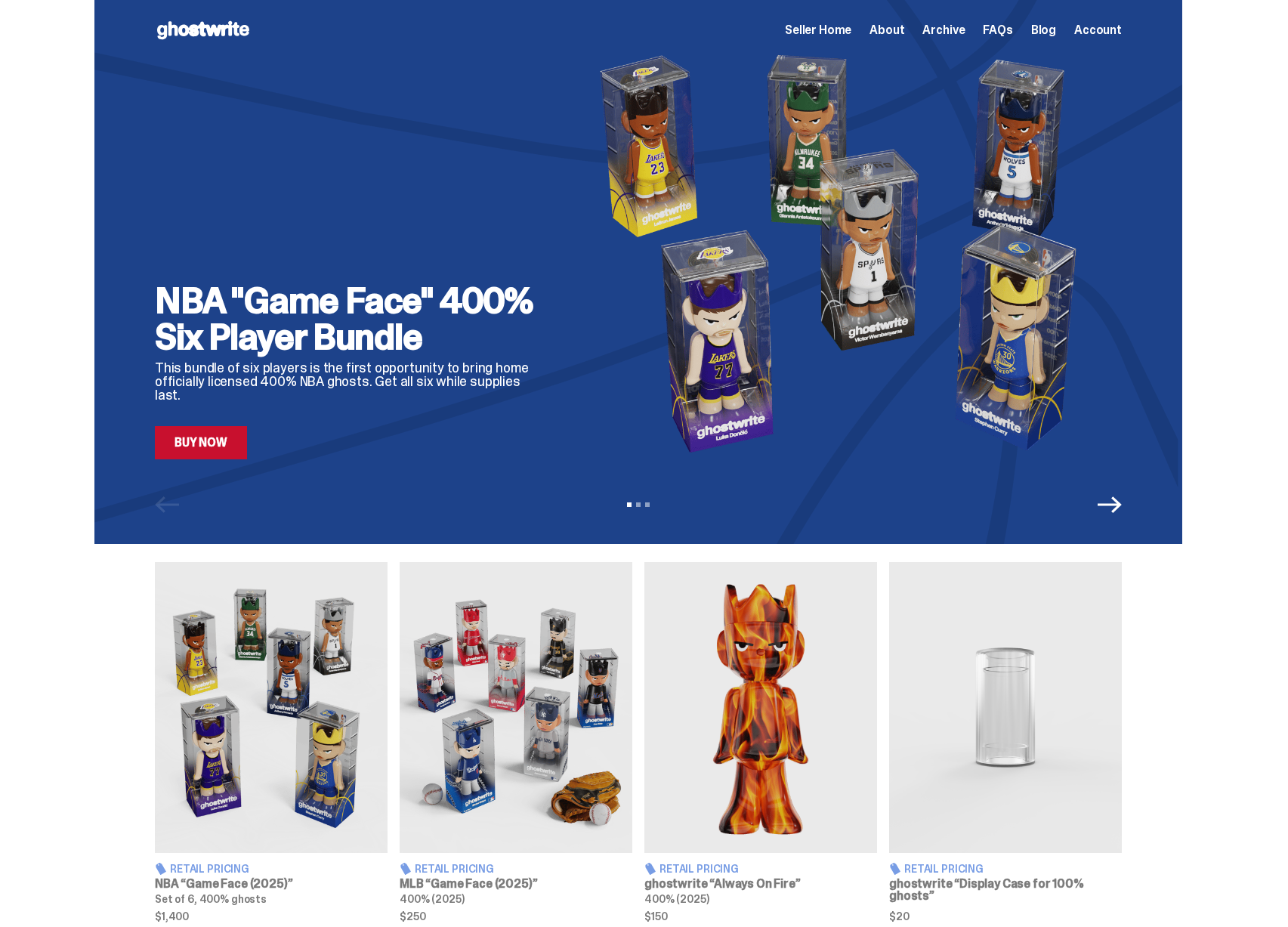
click at [672, 291] on img at bounding box center [847, 253] width 550 height 413
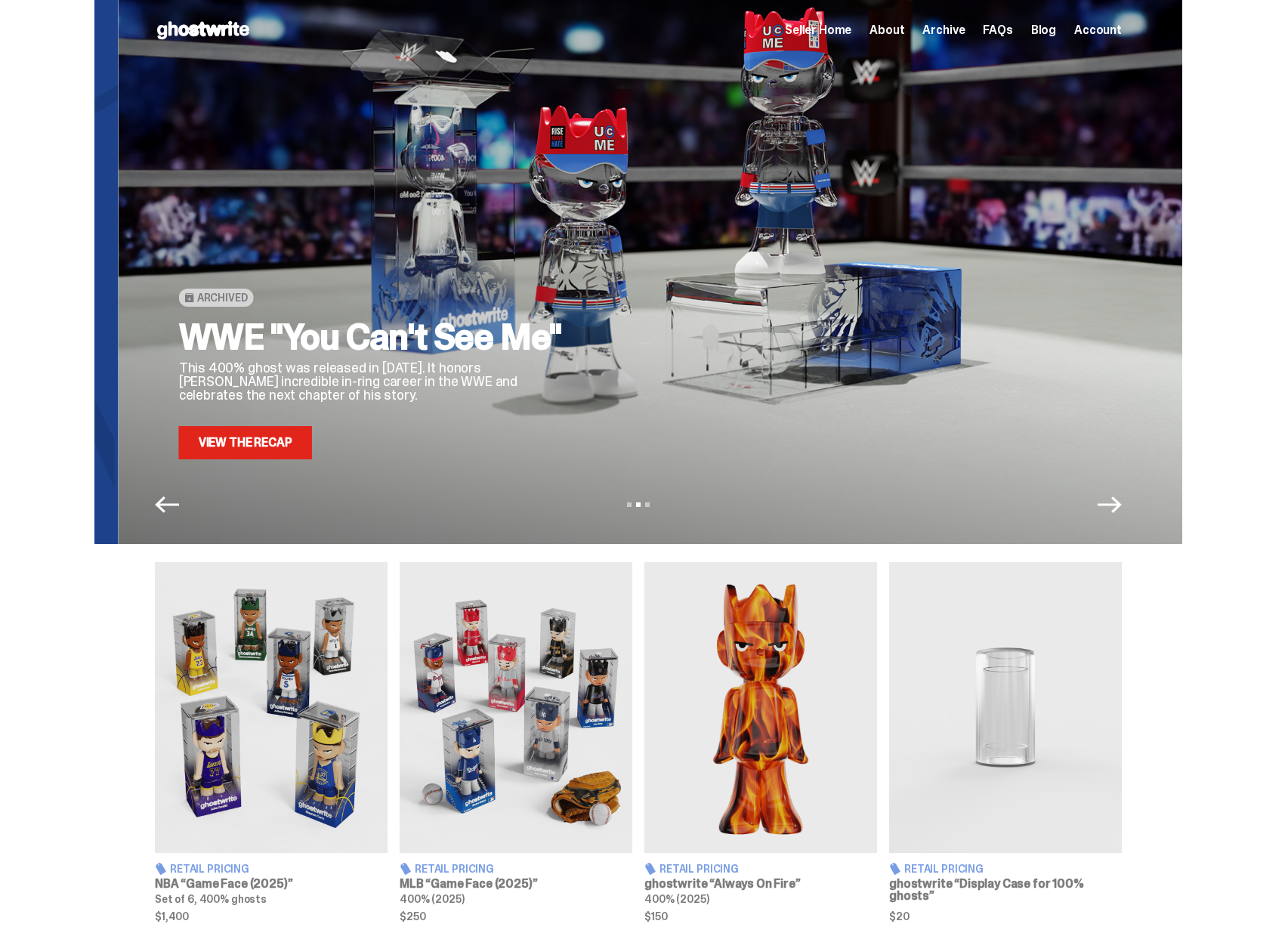
click at [640, 330] on div "Archived WWE "You Can't See Me" This 400% ghost was released in September of 20…" at bounding box center [662, 253] width 967 height 413
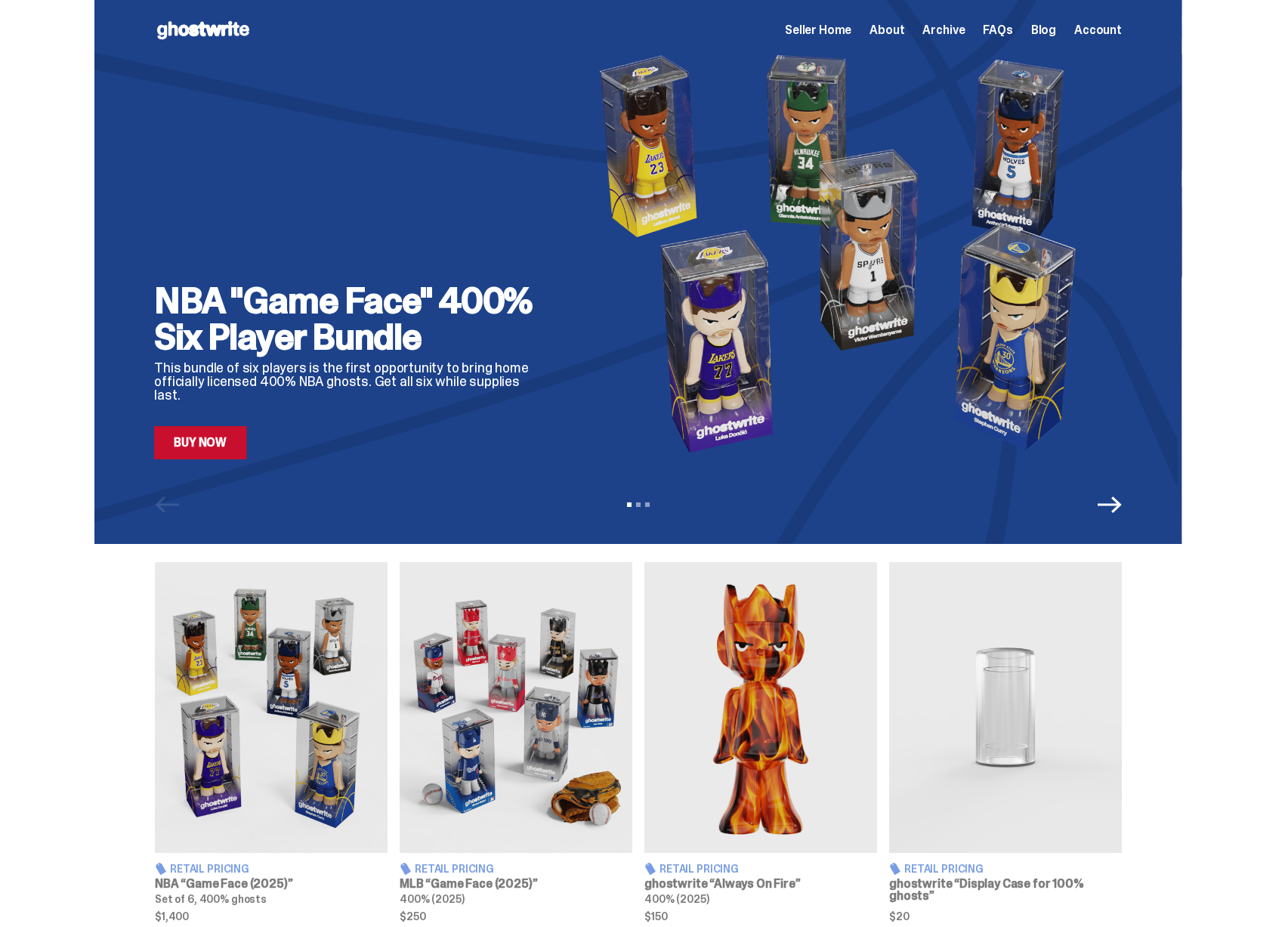
click at [593, 339] on img at bounding box center [846, 253] width 550 height 413
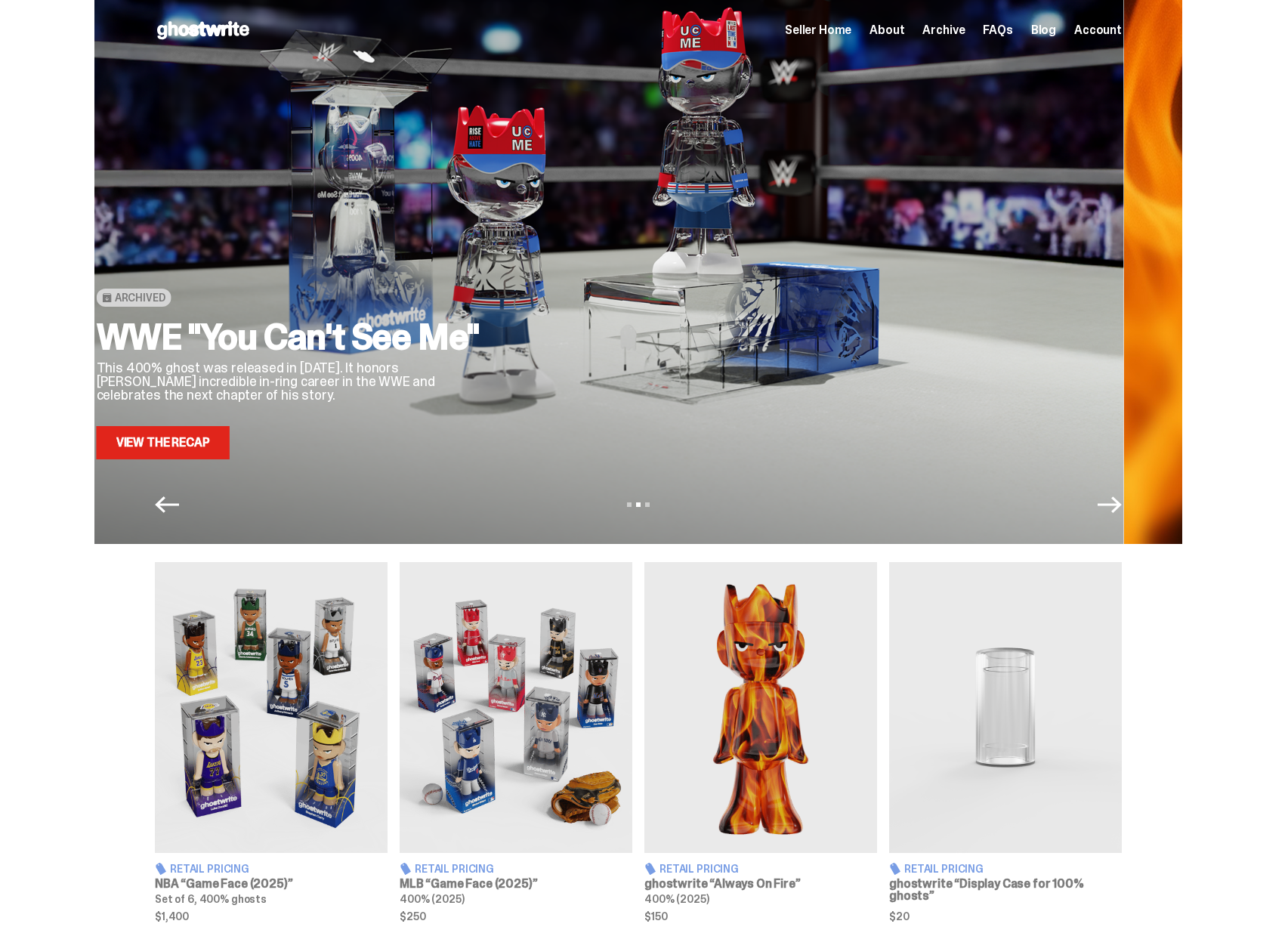
click at [388, 375] on p "This 400% ghost was released in [DATE]. It honors [PERSON_NAME] incredible in-r…" at bounding box center [293, 381] width 393 height 41
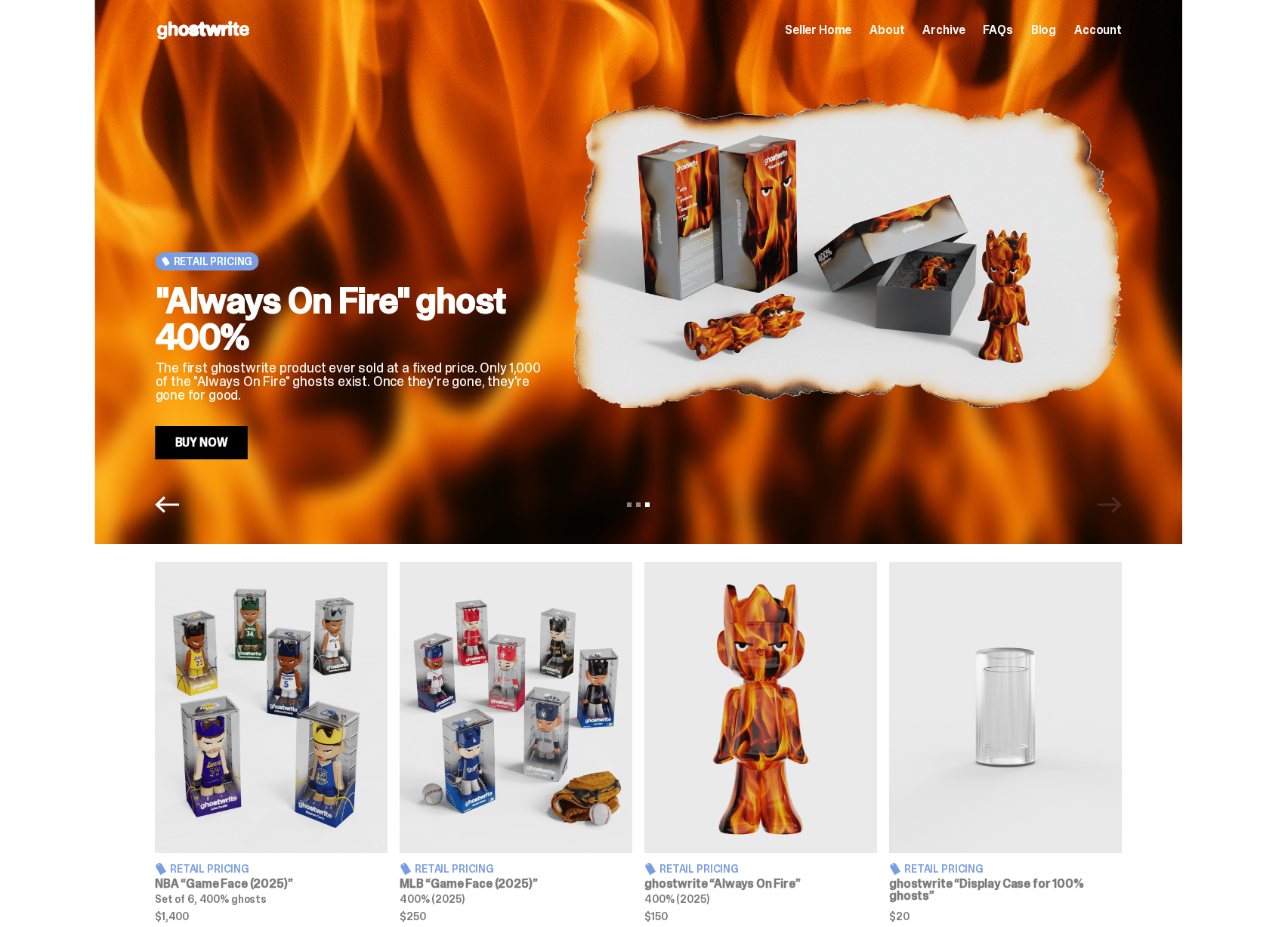
click at [417, 376] on p "The first ghostwrite product ever sold at a fixed price. Only 1,000 of the "Alw…" at bounding box center [352, 381] width 393 height 41
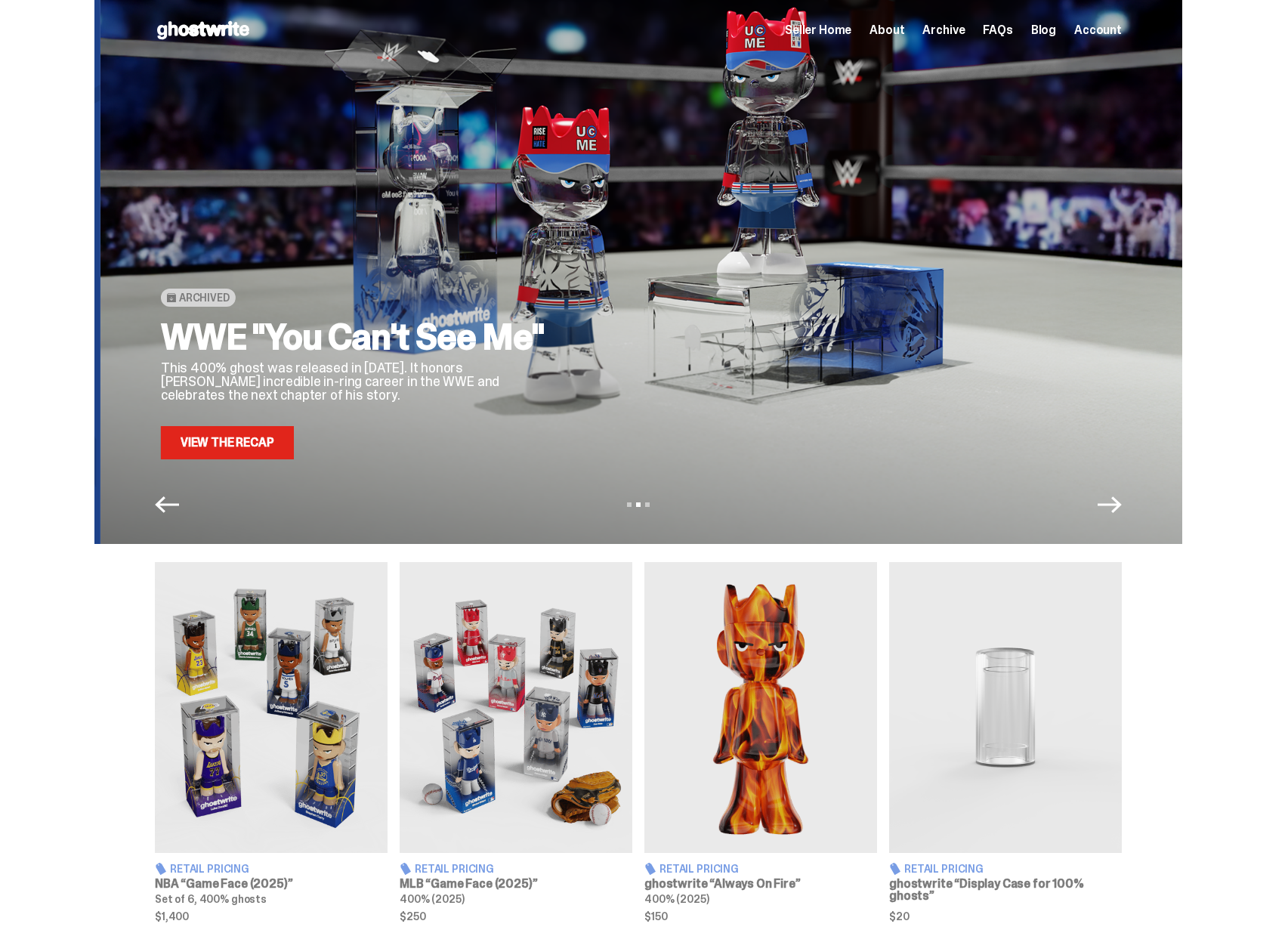
click at [395, 386] on p "This 400% ghost was released in [DATE]. It honors [PERSON_NAME] incredible in-r…" at bounding box center [357, 381] width 393 height 41
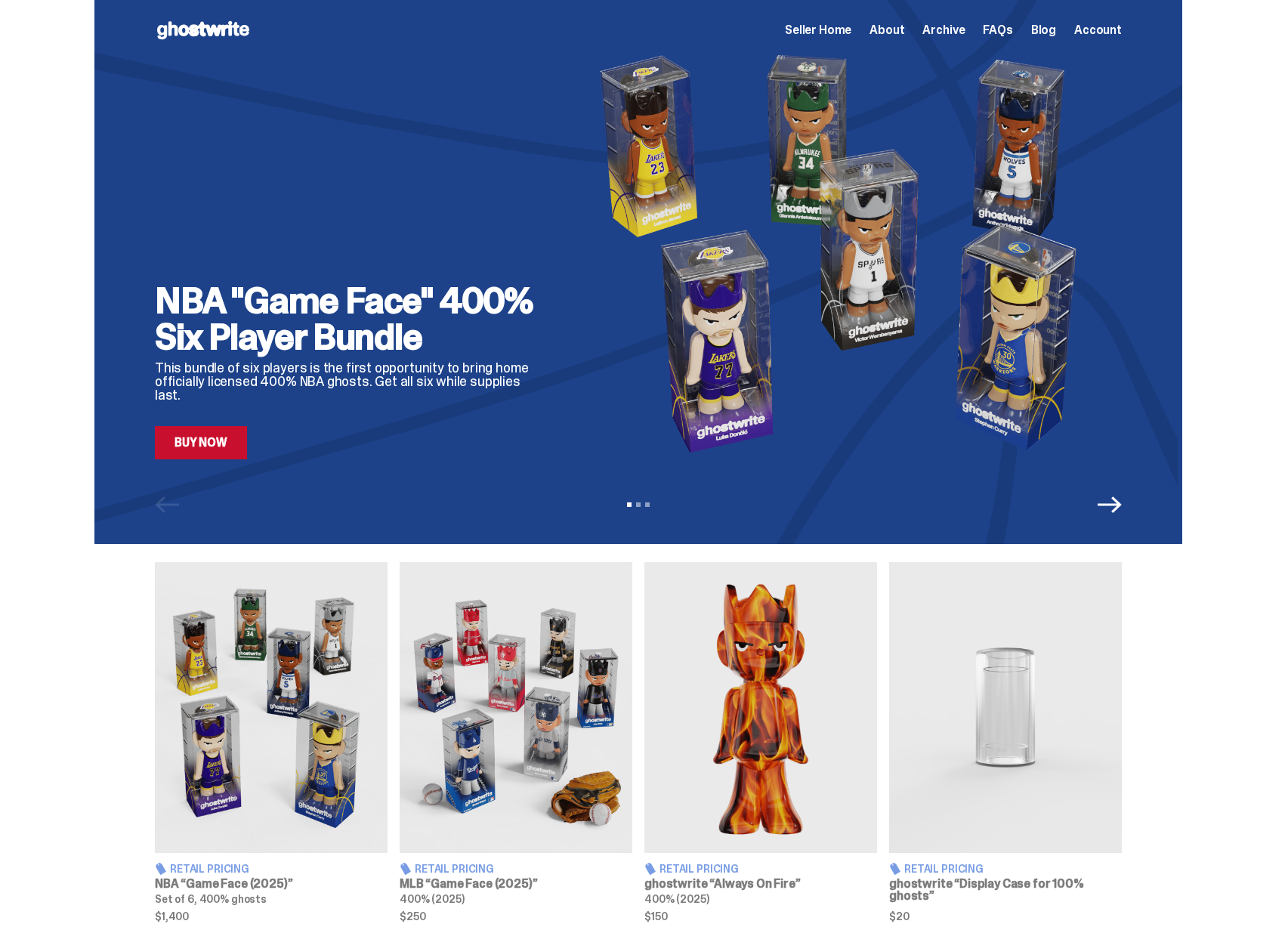
click at [199, 436] on link "Buy Now" at bounding box center [201, 442] width 92 height 34
click at [847, 37] on div "Seller Home About Archive FAQs Blog Account" at bounding box center [953, 30] width 337 height 18
click at [852, 27] on span "Seller Home" at bounding box center [818, 30] width 66 height 12
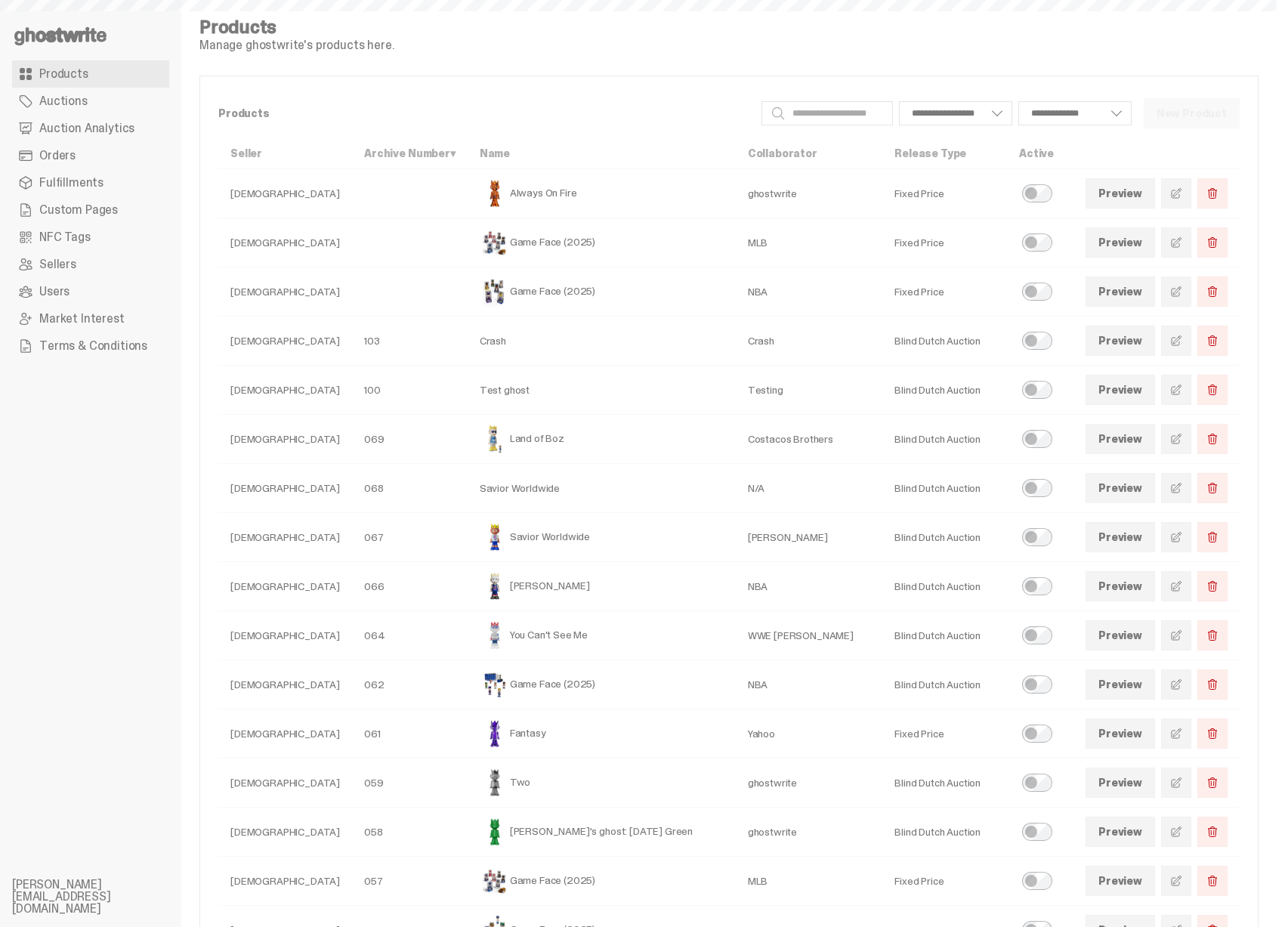
click at [98, 123] on span "Auction Analytics" at bounding box center [87, 128] width 95 height 12
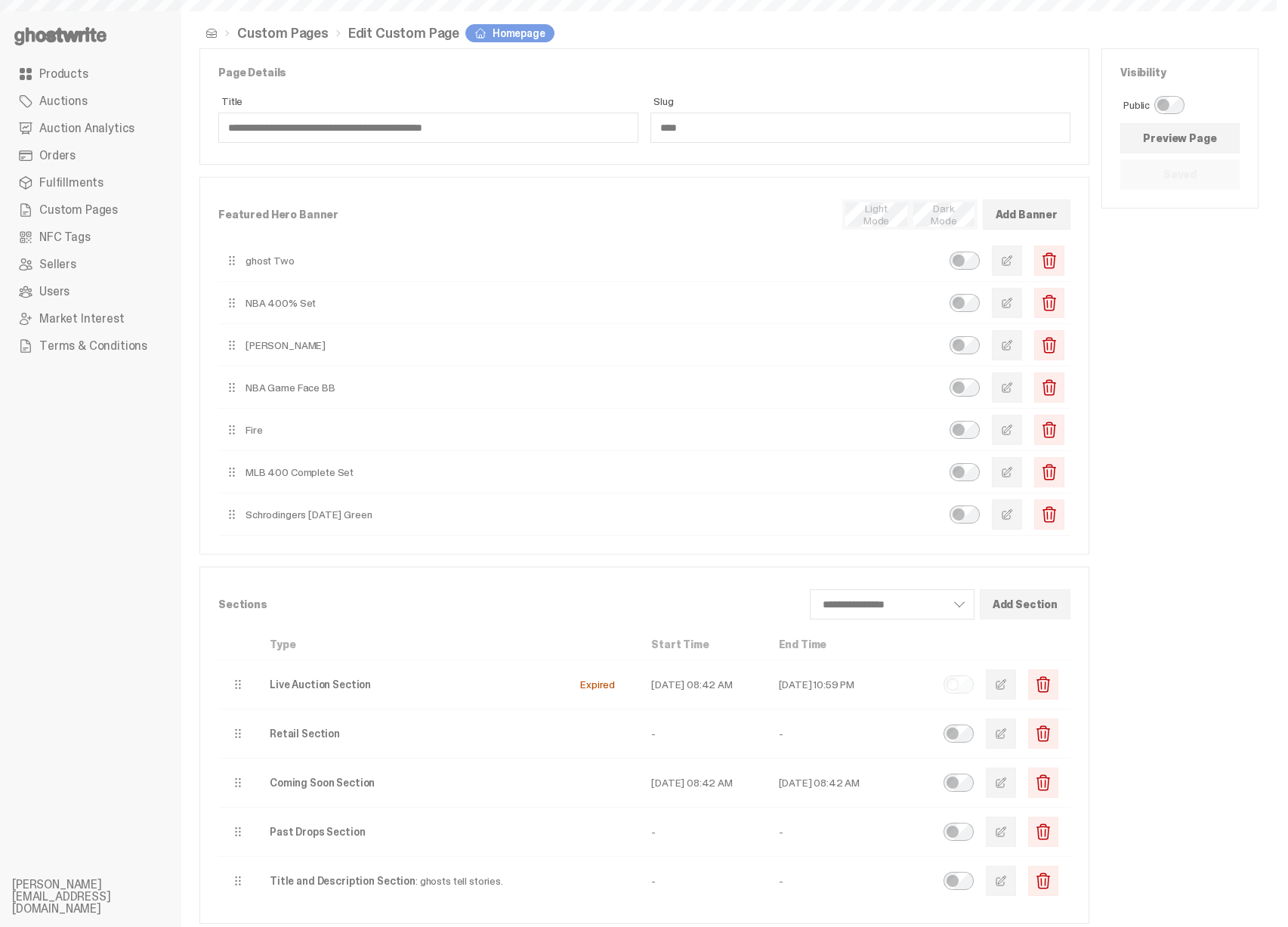
scroll to position [7, 0]
